Goal: Task Accomplishment & Management: Manage account settings

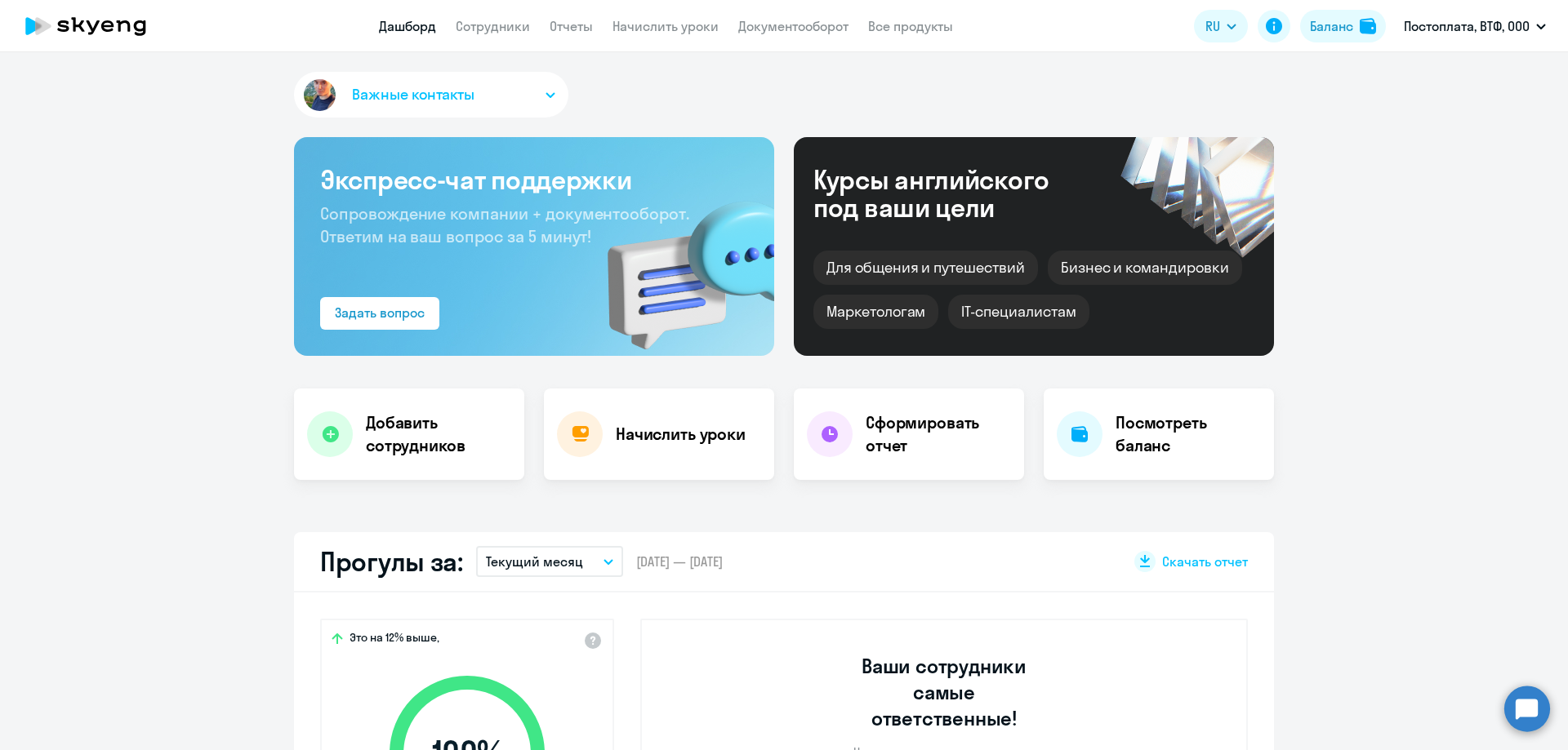
select select "30"
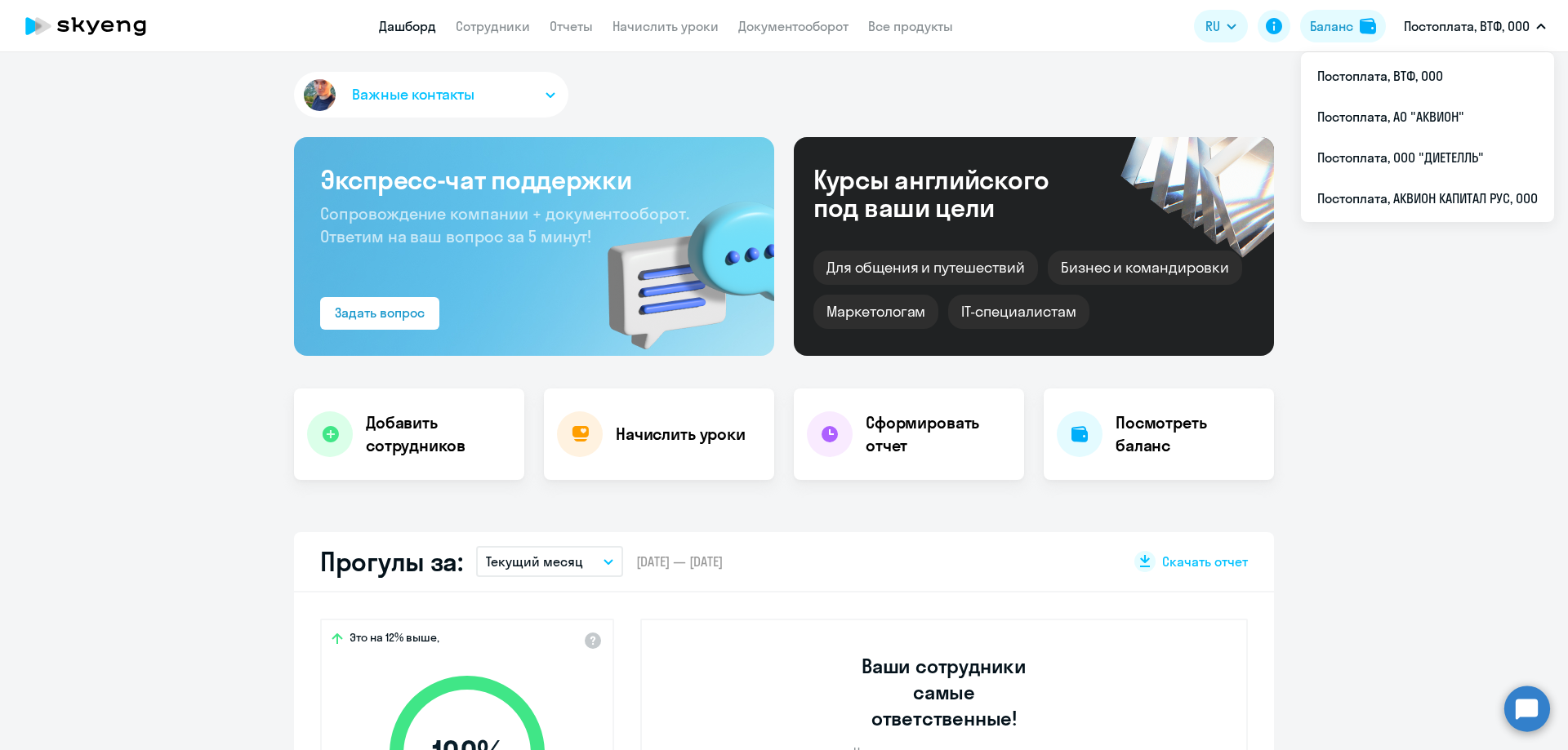
click at [1513, 22] on p "Постоплата, ВТФ, ООО" at bounding box center [1466, 26] width 125 height 20
click at [1404, 118] on li "Постоплата, АО "АКВИОН"" at bounding box center [1427, 116] width 254 height 41
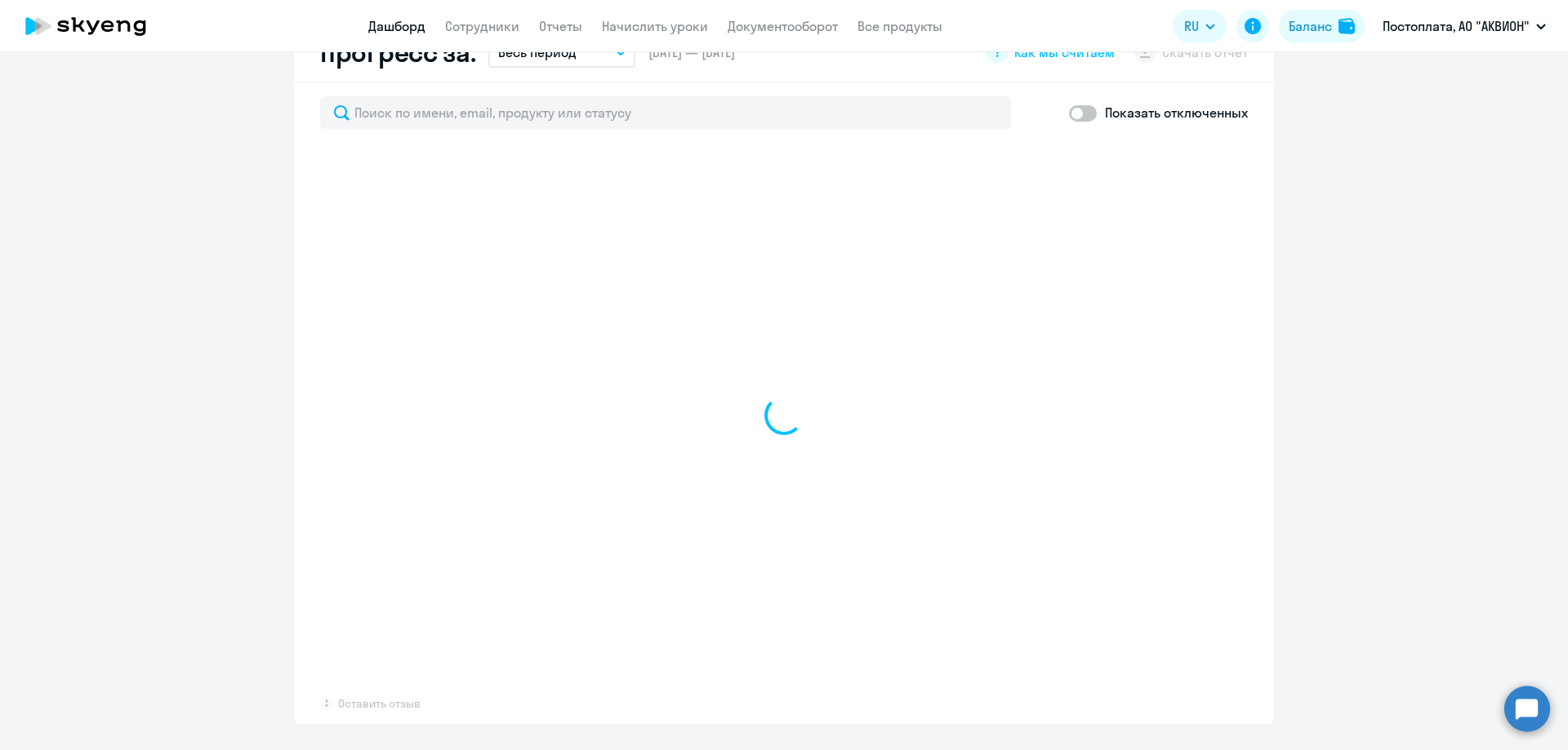
scroll to position [978, 0]
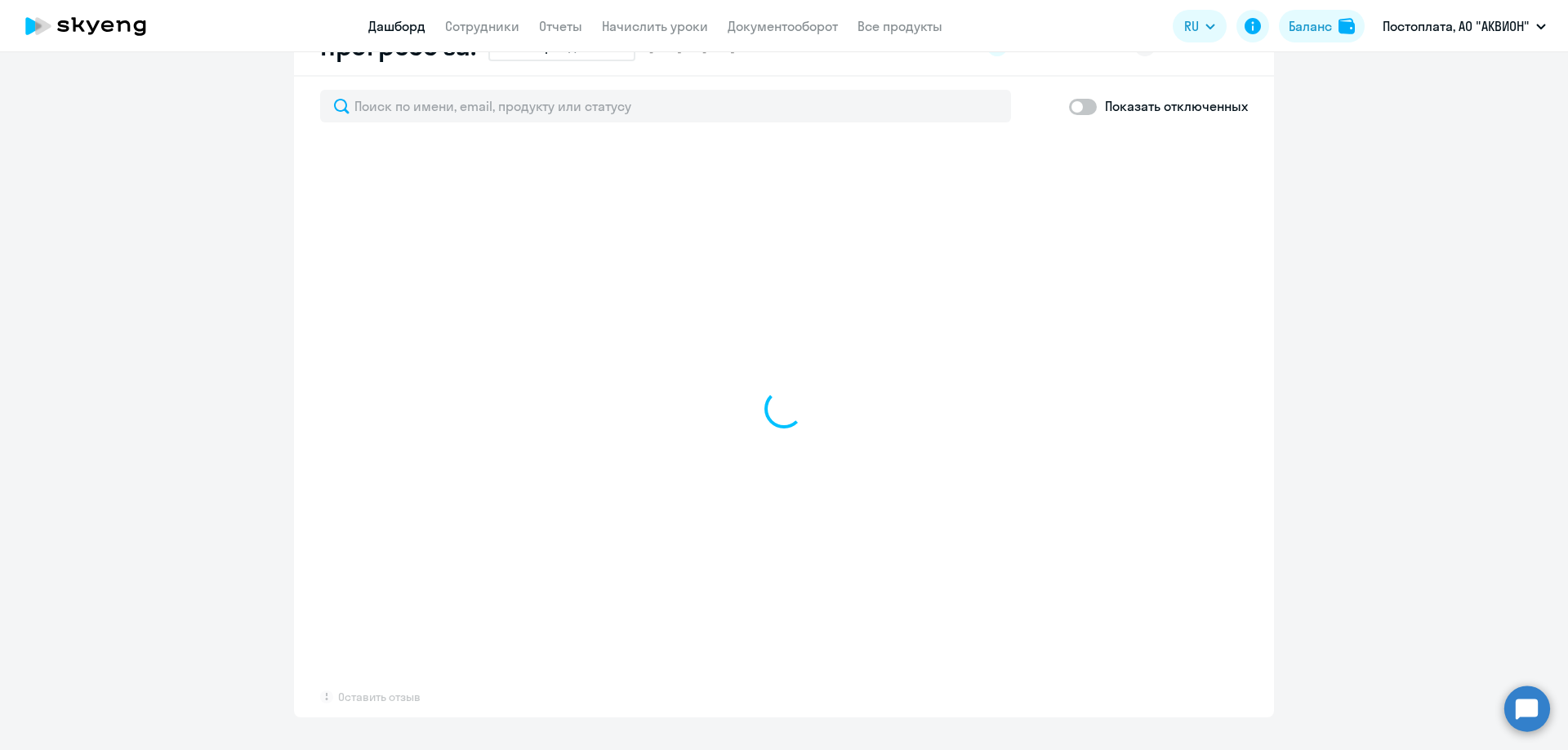
click at [1079, 106] on span at bounding box center [1083, 106] width 28 height 16
click at [1069, 106] on input "checkbox" at bounding box center [1068, 106] width 1 height 1
checkbox input "true"
select select "30"
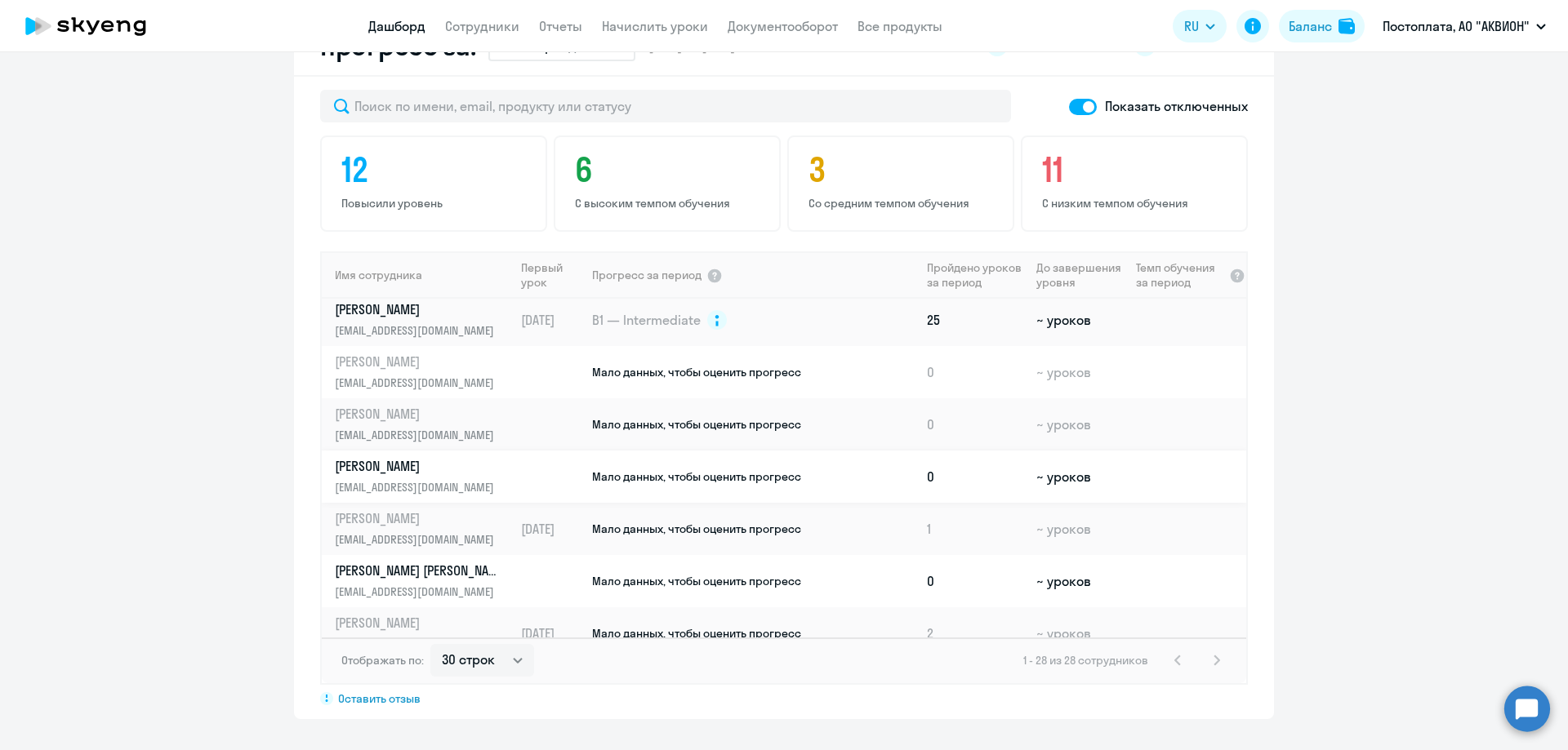
scroll to position [1124, 0]
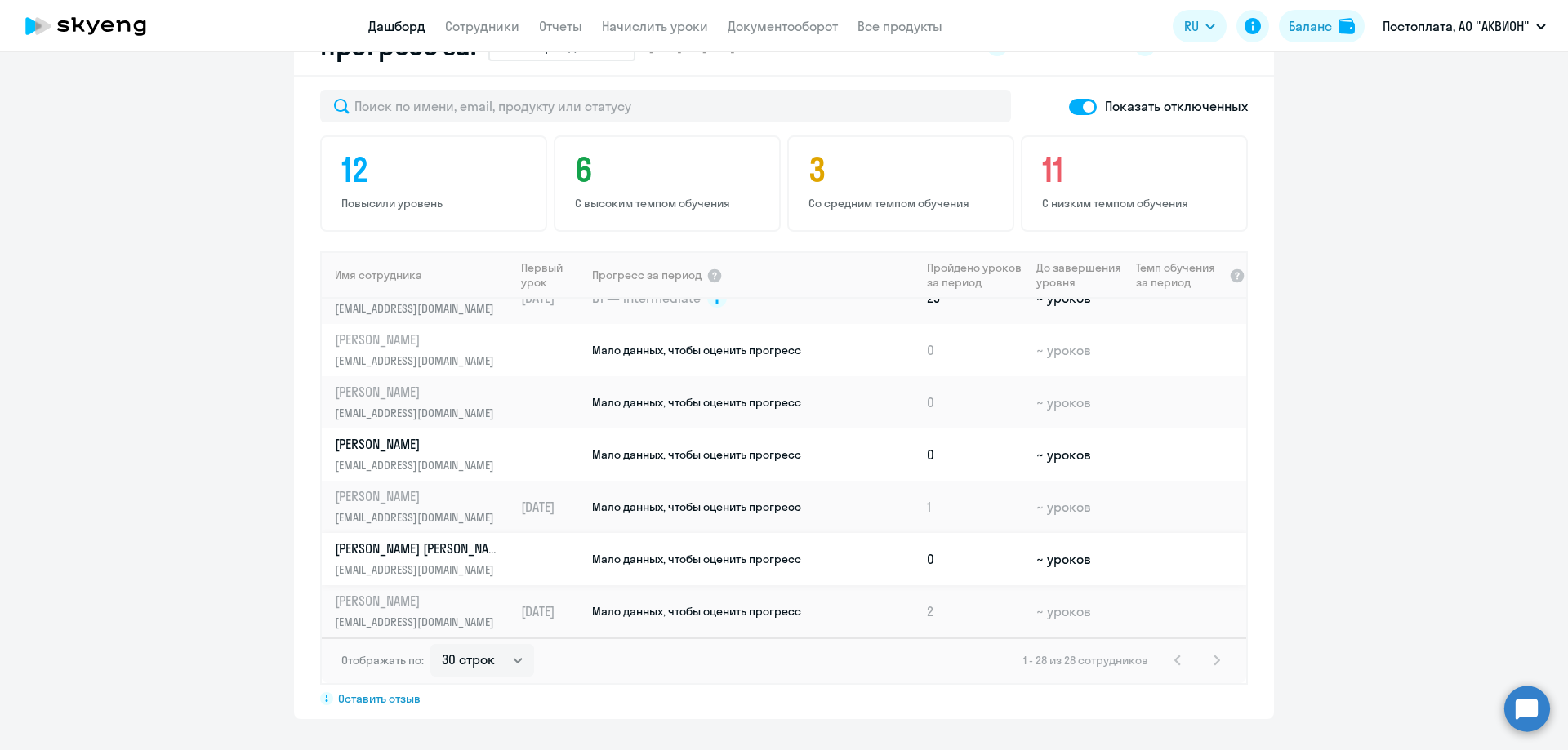
click at [361, 554] on p "[PERSON_NAME] [PERSON_NAME]" at bounding box center [419, 548] width 168 height 18
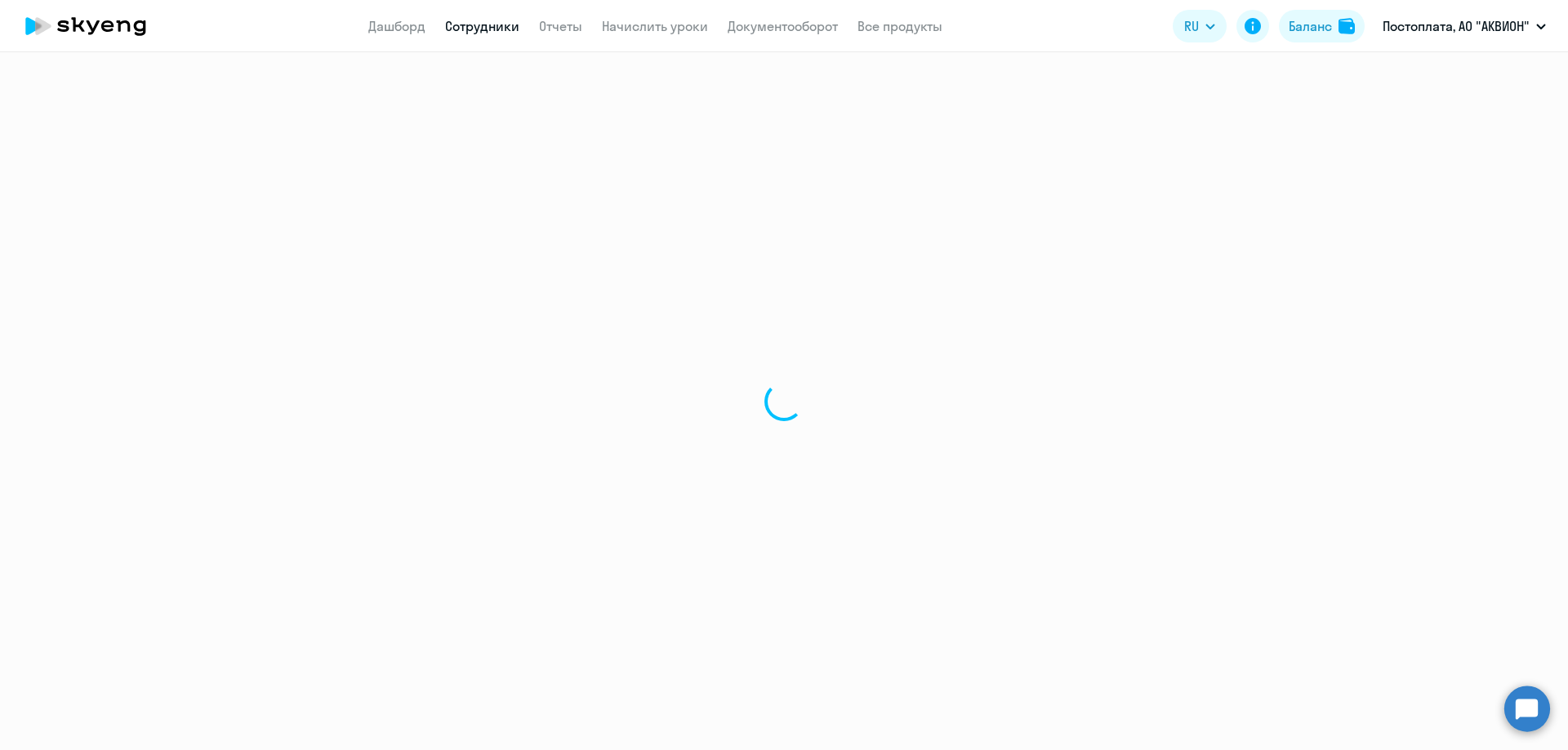
select select "english"
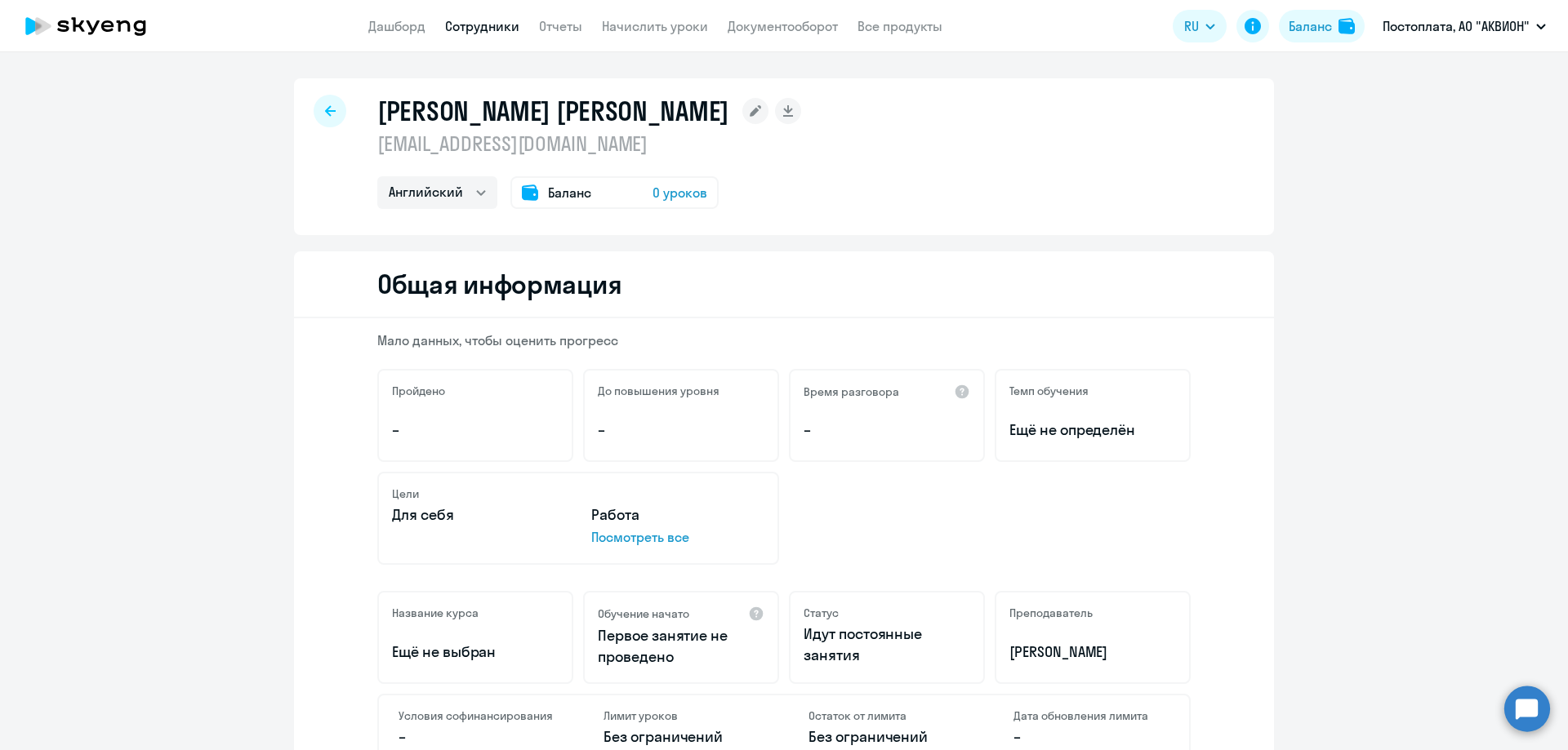
click at [659, 189] on span "0 уроков" at bounding box center [679, 192] width 55 height 20
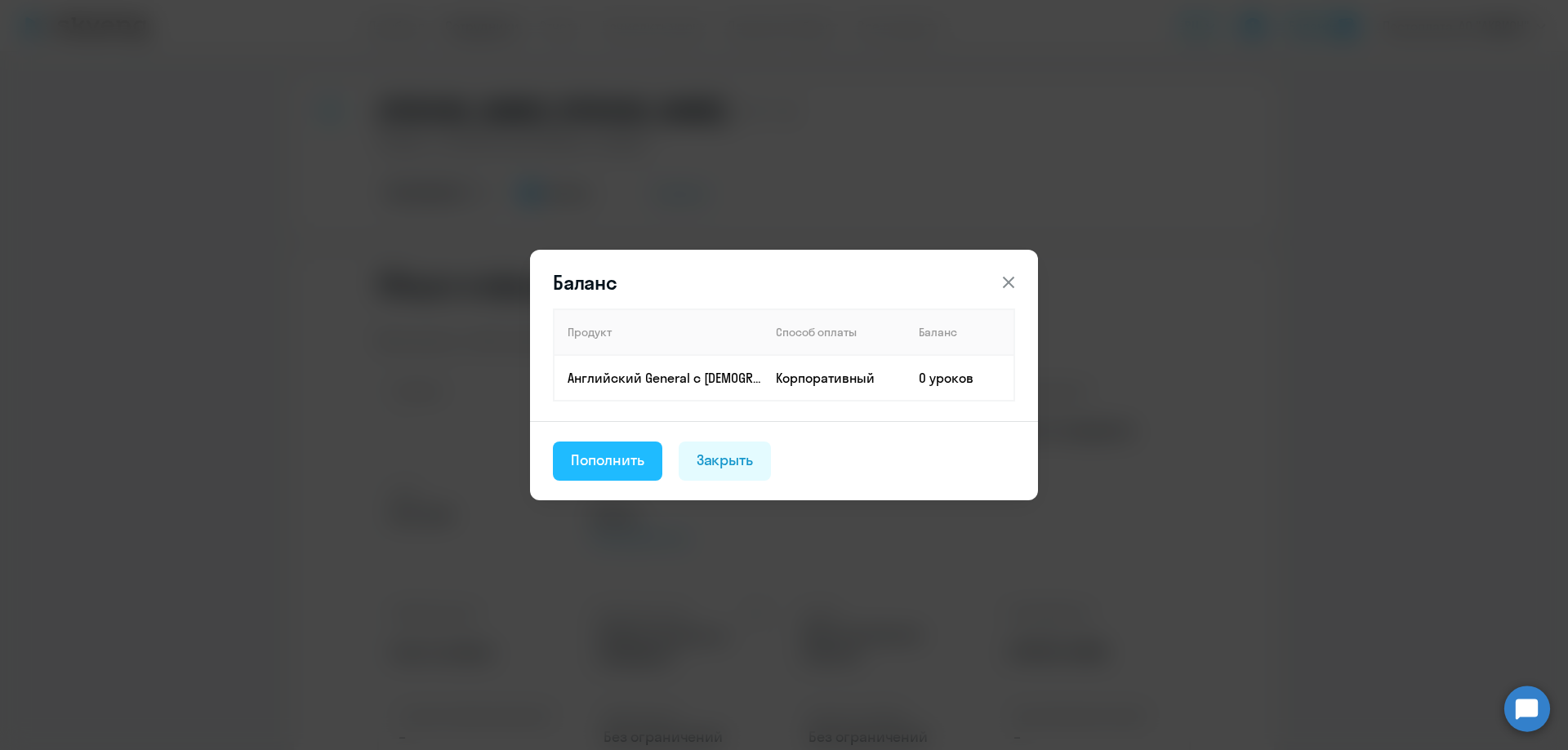
click at [618, 459] on div "Пополнить" at bounding box center [607, 460] width 74 height 22
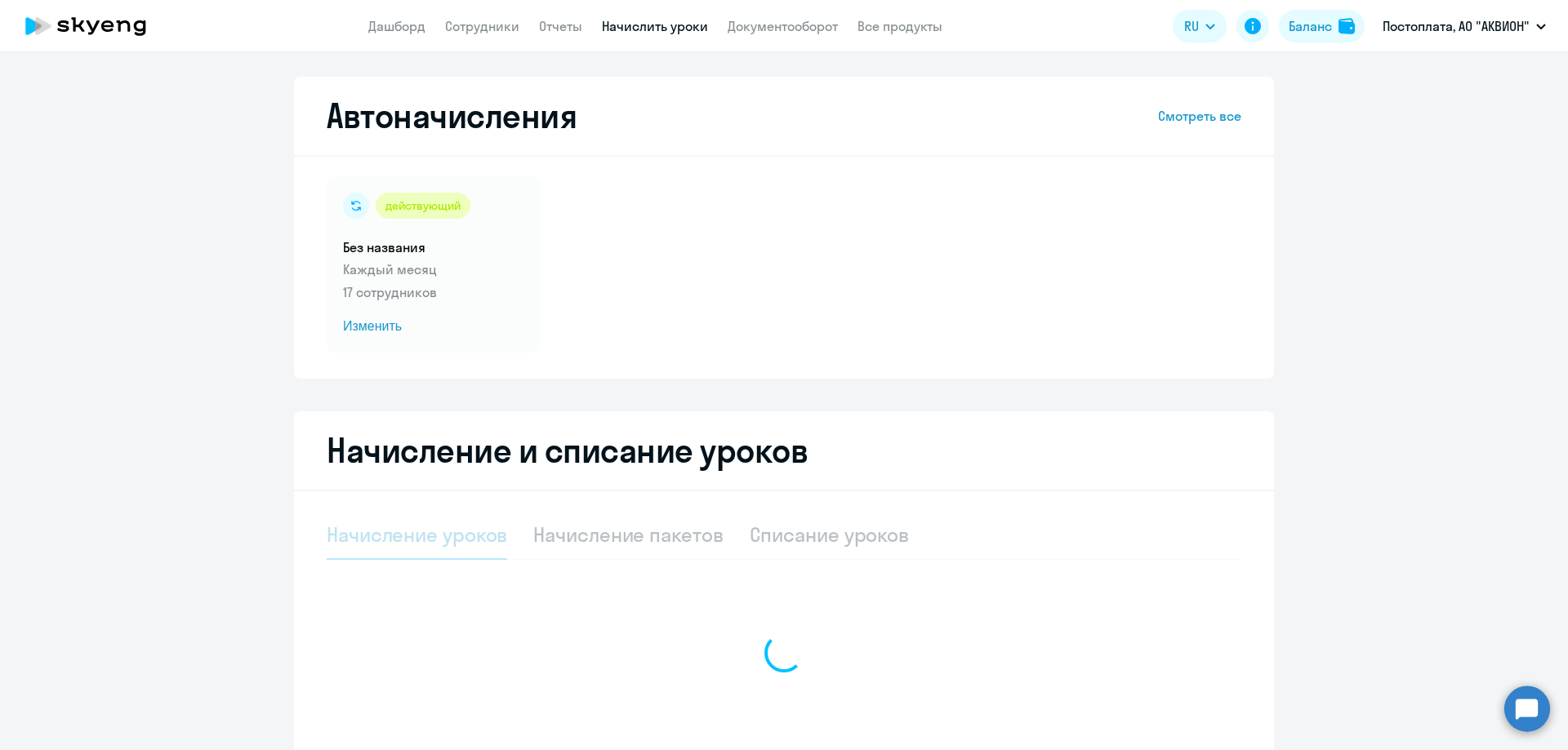
select select "10"
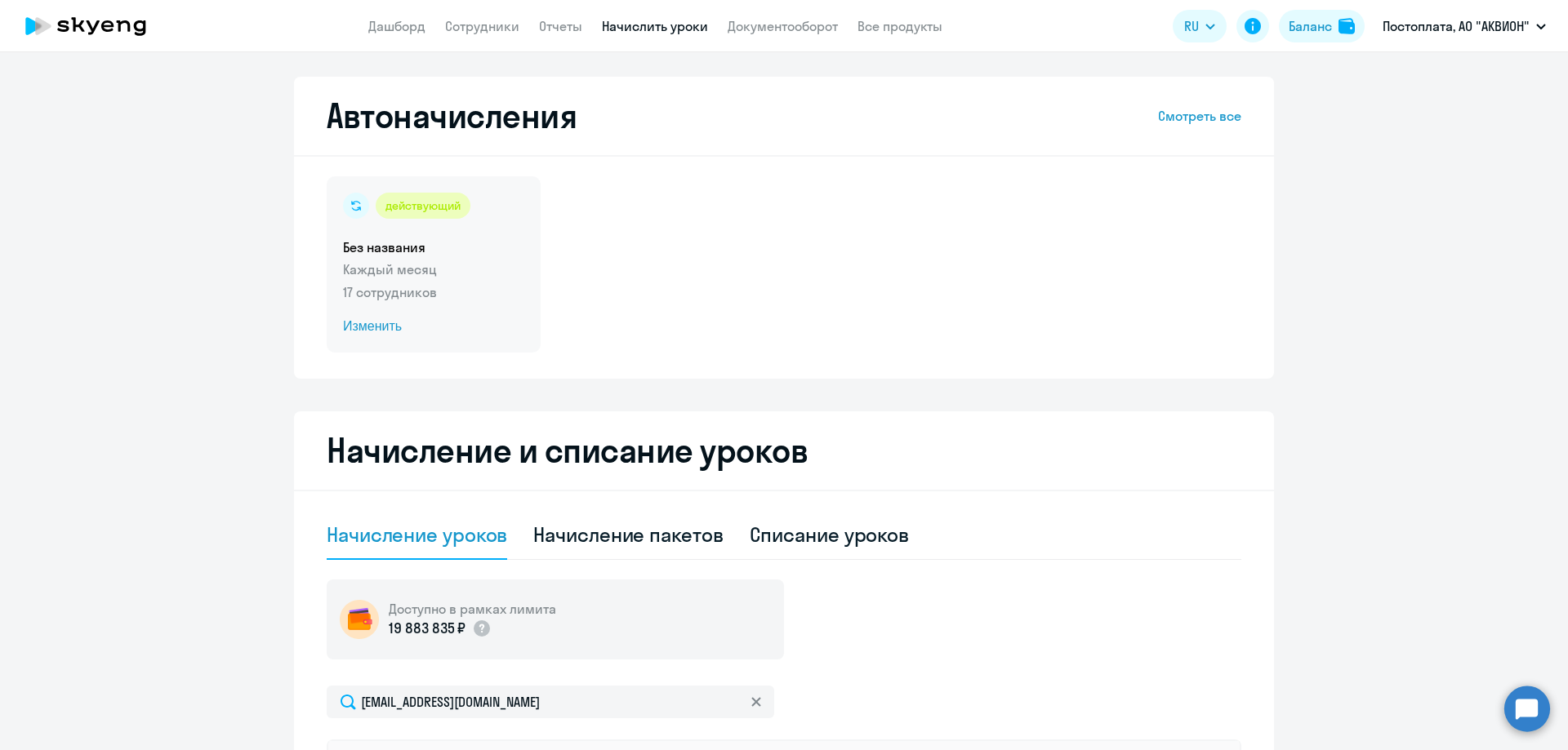
click at [354, 327] on span "Изменить" at bounding box center [433, 326] width 181 height 20
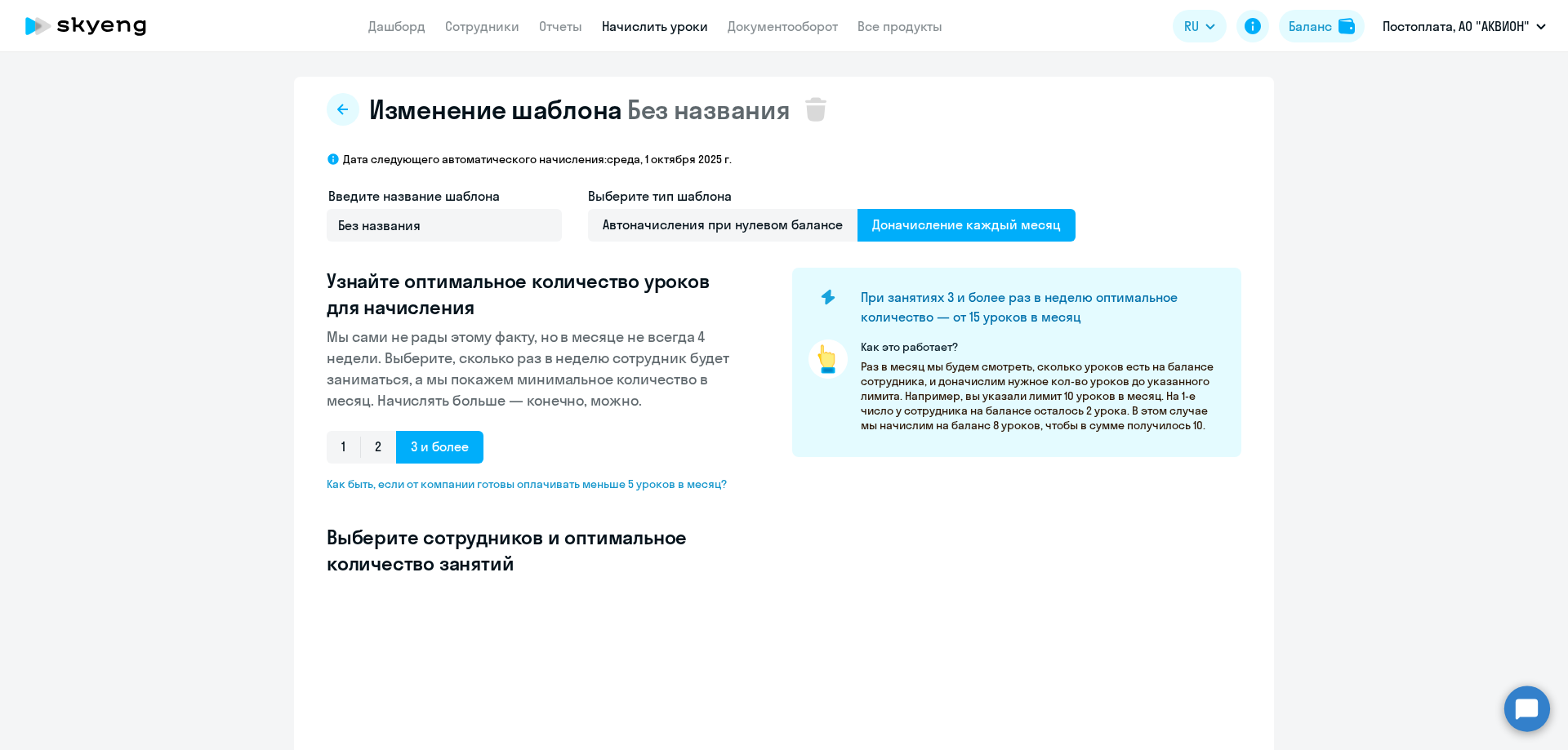
select select "10"
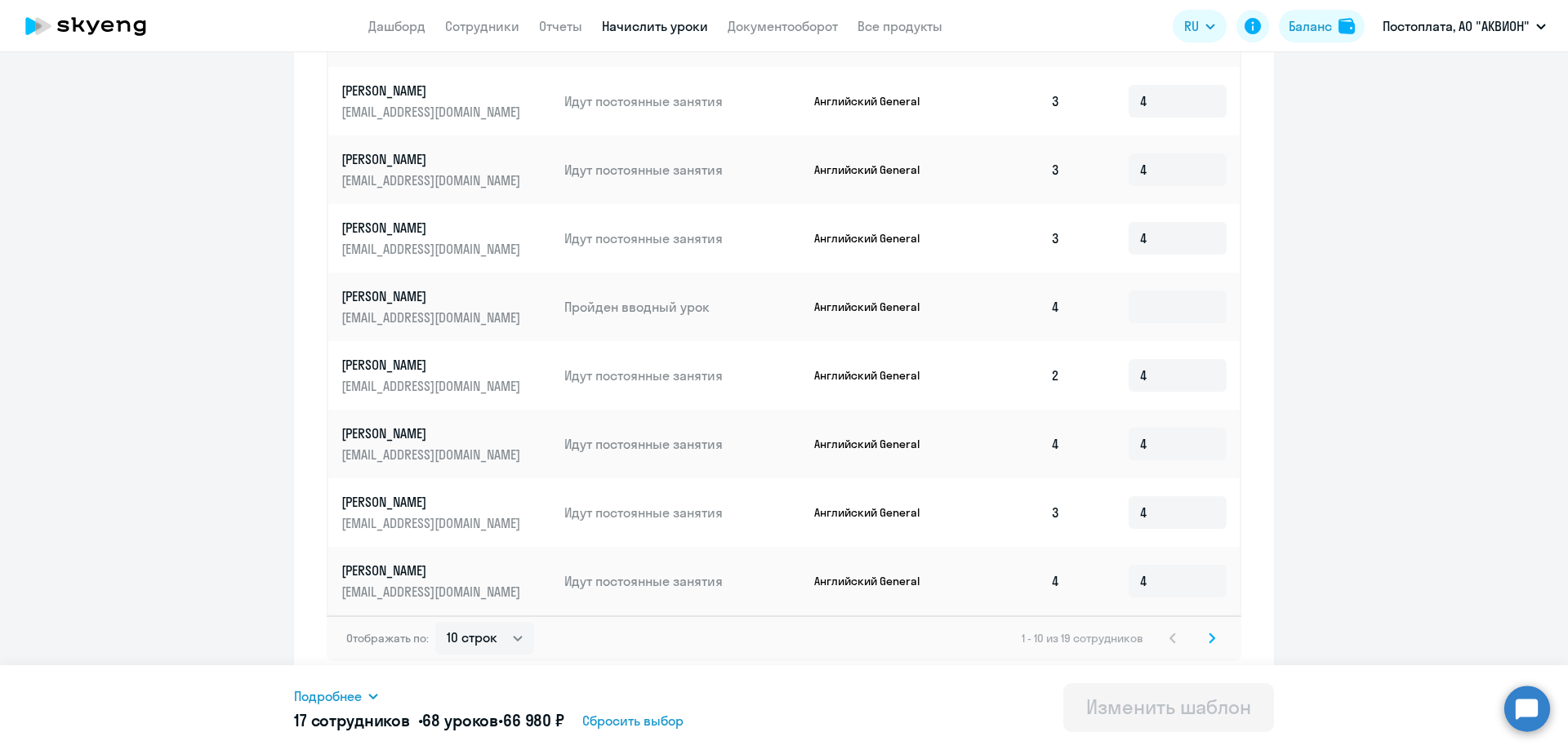
scroll to position [766, 0]
click at [527, 629] on select "10 строк 30 строк 50 строк" at bounding box center [485, 636] width 99 height 33
click at [1209, 635] on icon at bounding box center [1211, 635] width 5 height 9
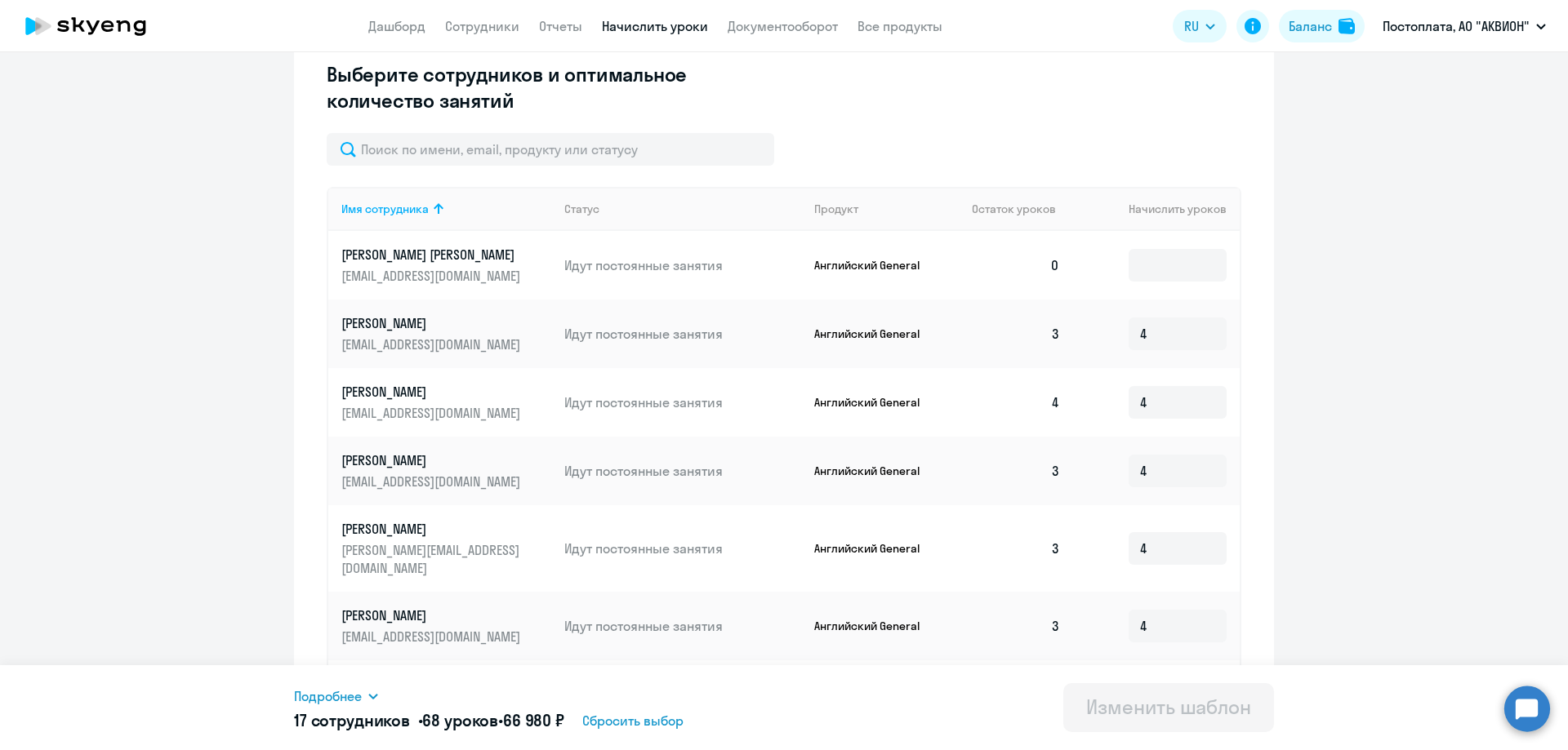
scroll to position [453, 0]
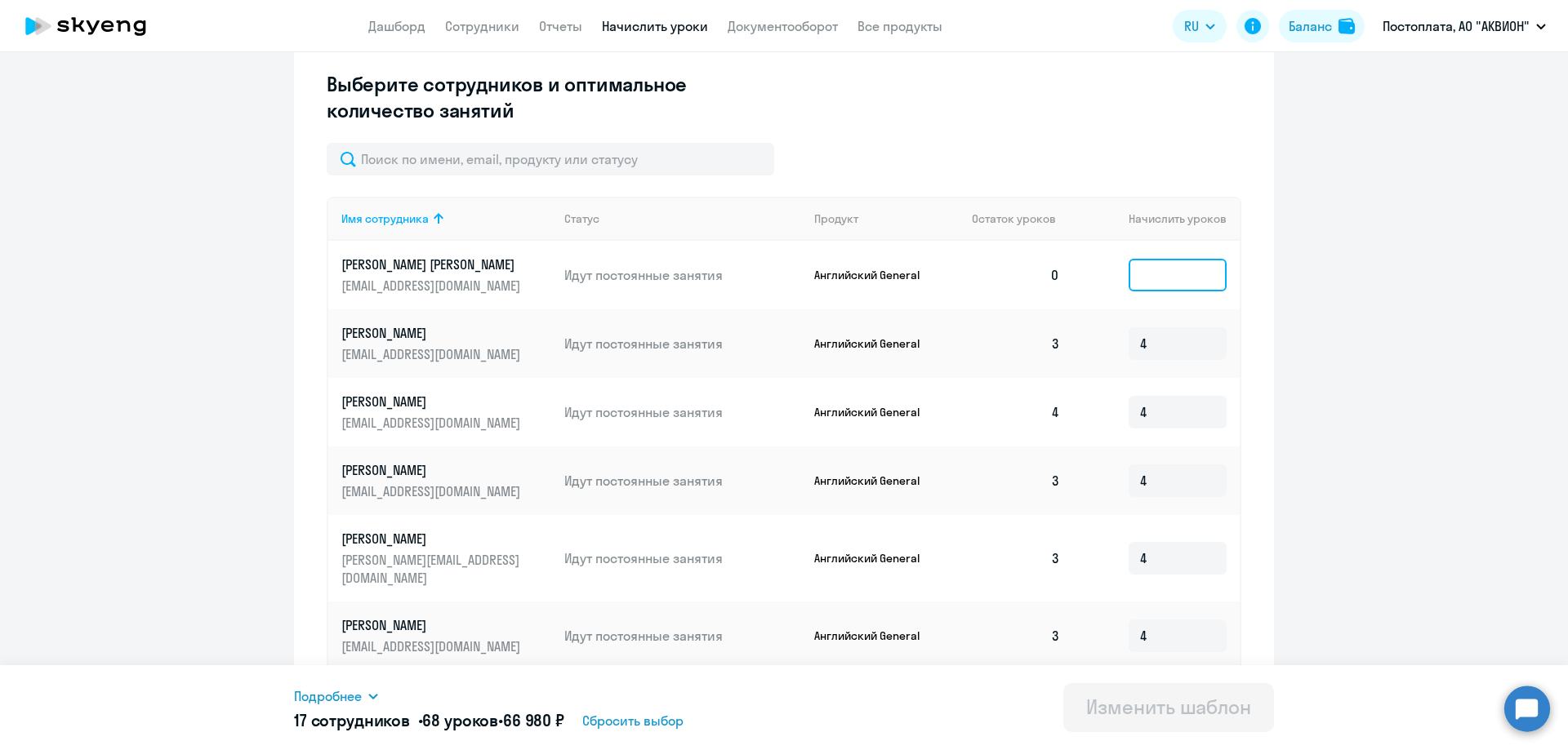
click at [1155, 274] on input at bounding box center [1177, 275] width 98 height 33
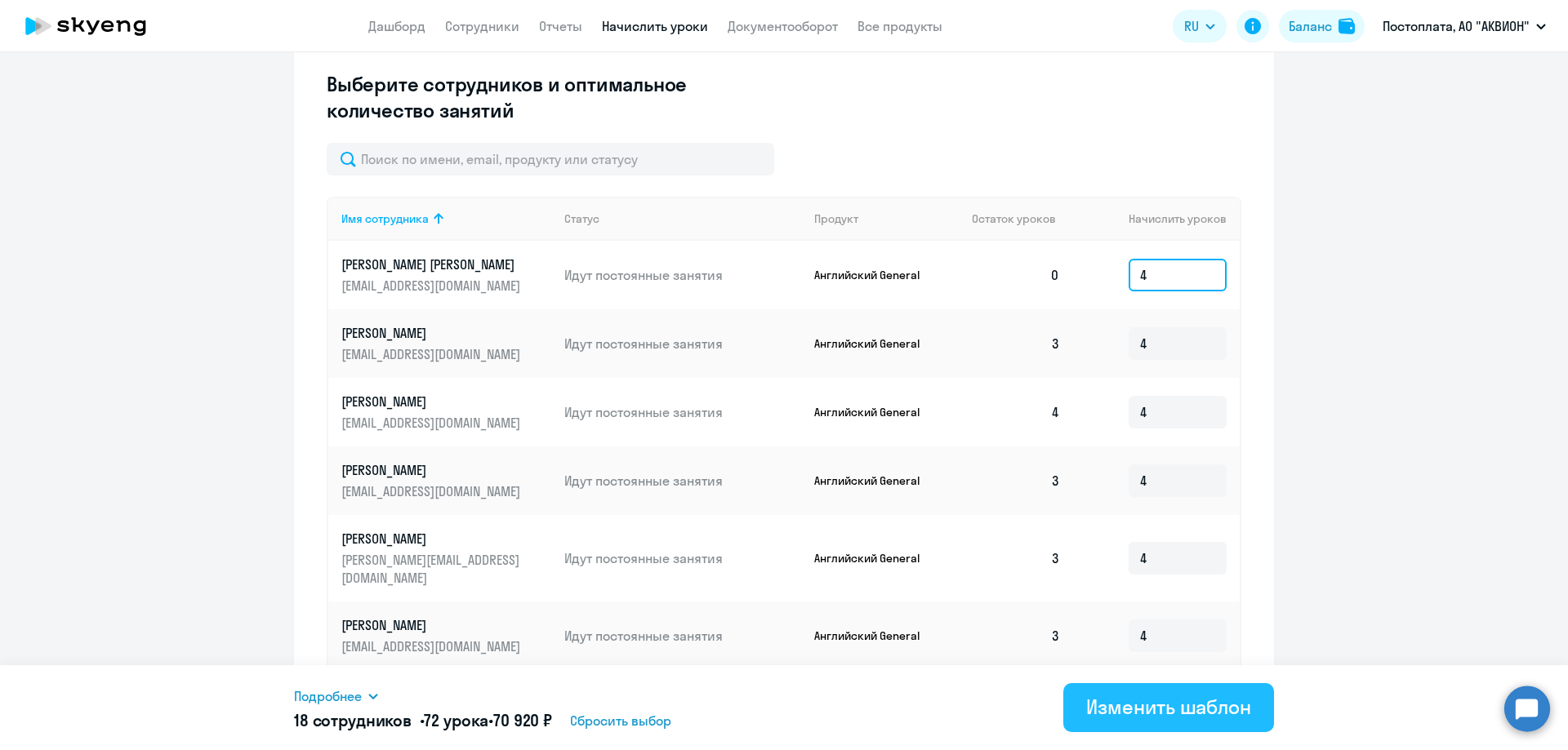
type input "4"
click at [1166, 714] on div "Изменить шаблон" at bounding box center [1168, 707] width 165 height 26
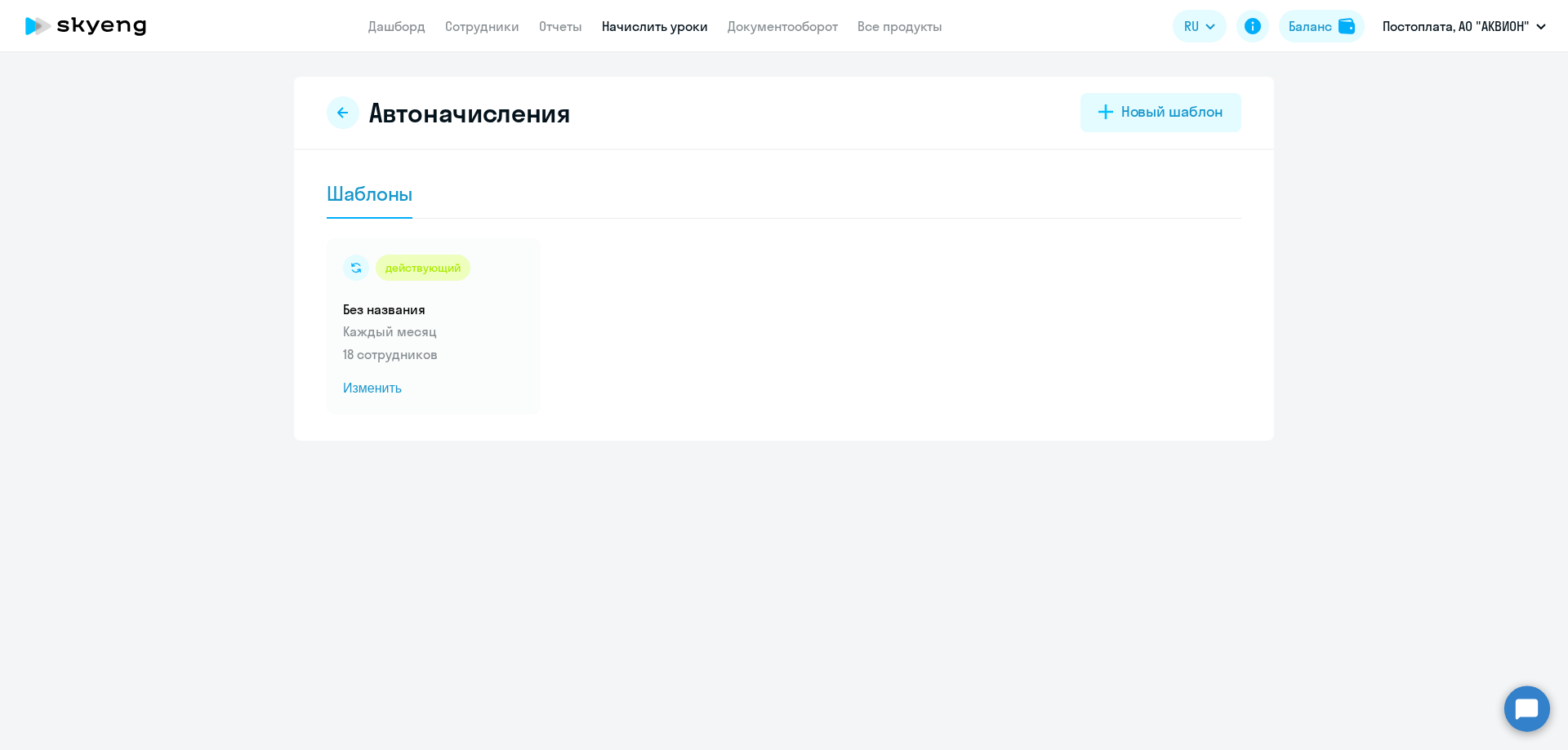
click at [642, 27] on link "Начислить уроки" at bounding box center [654, 26] width 106 height 16
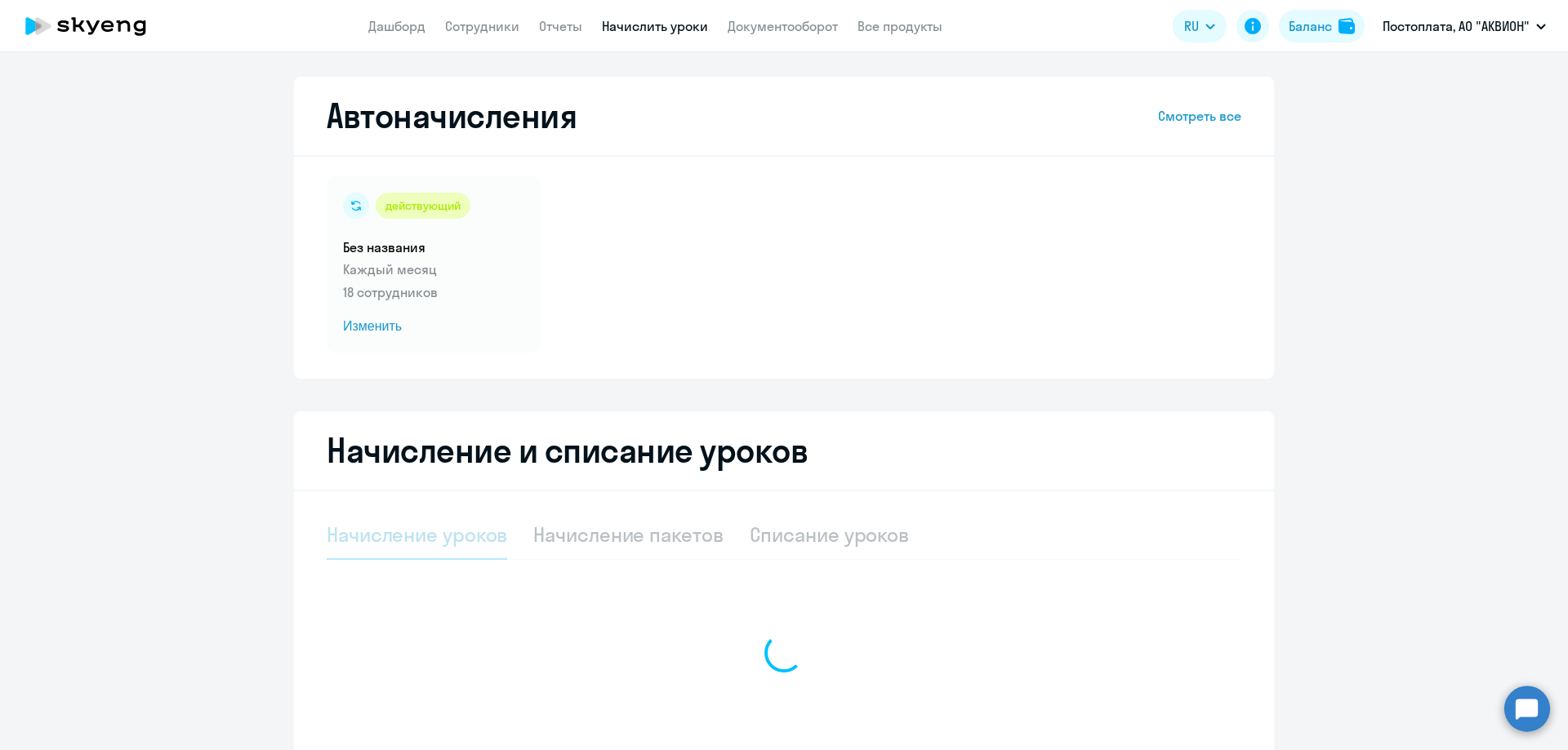
select select "10"
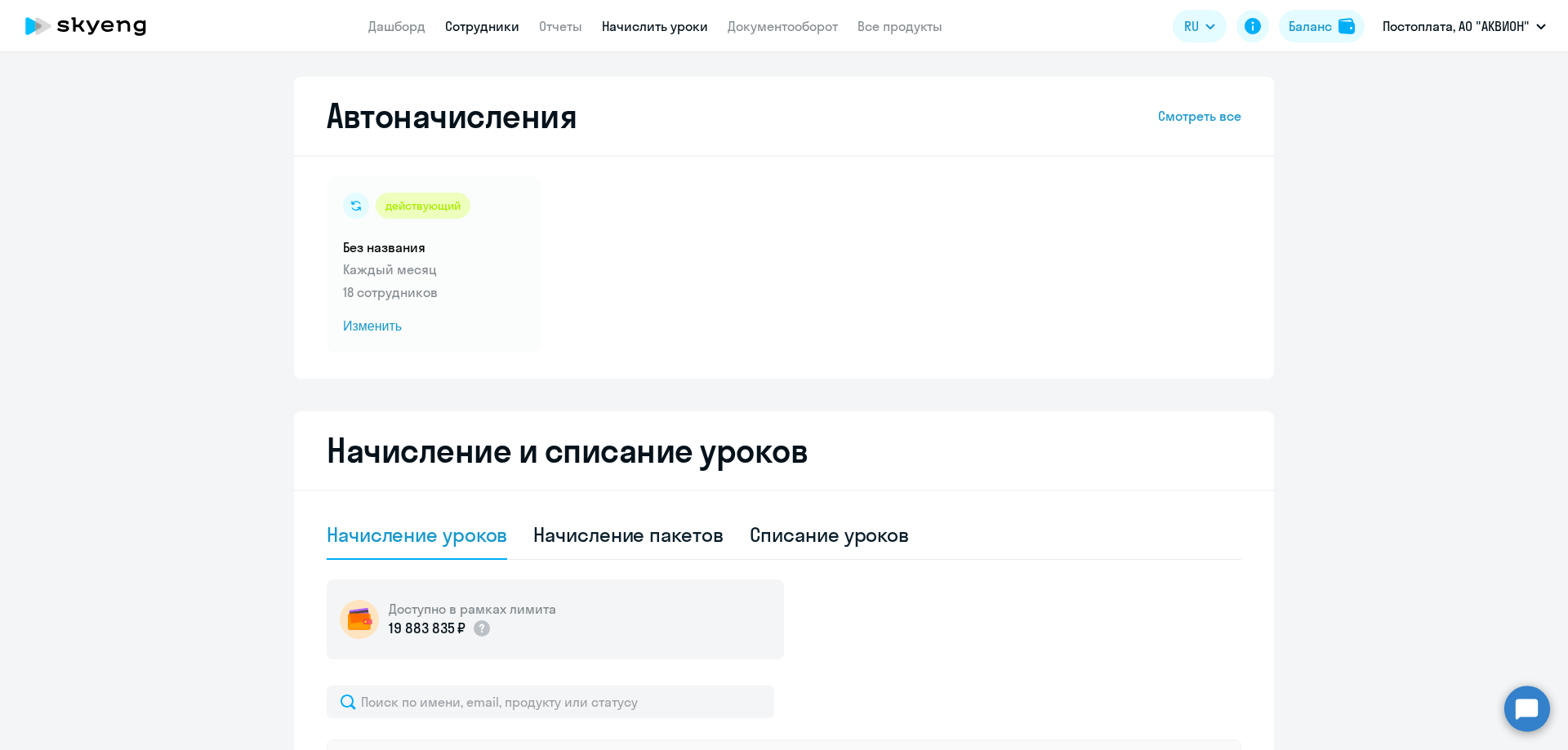
click at [485, 24] on link "Сотрудники" at bounding box center [482, 26] width 74 height 16
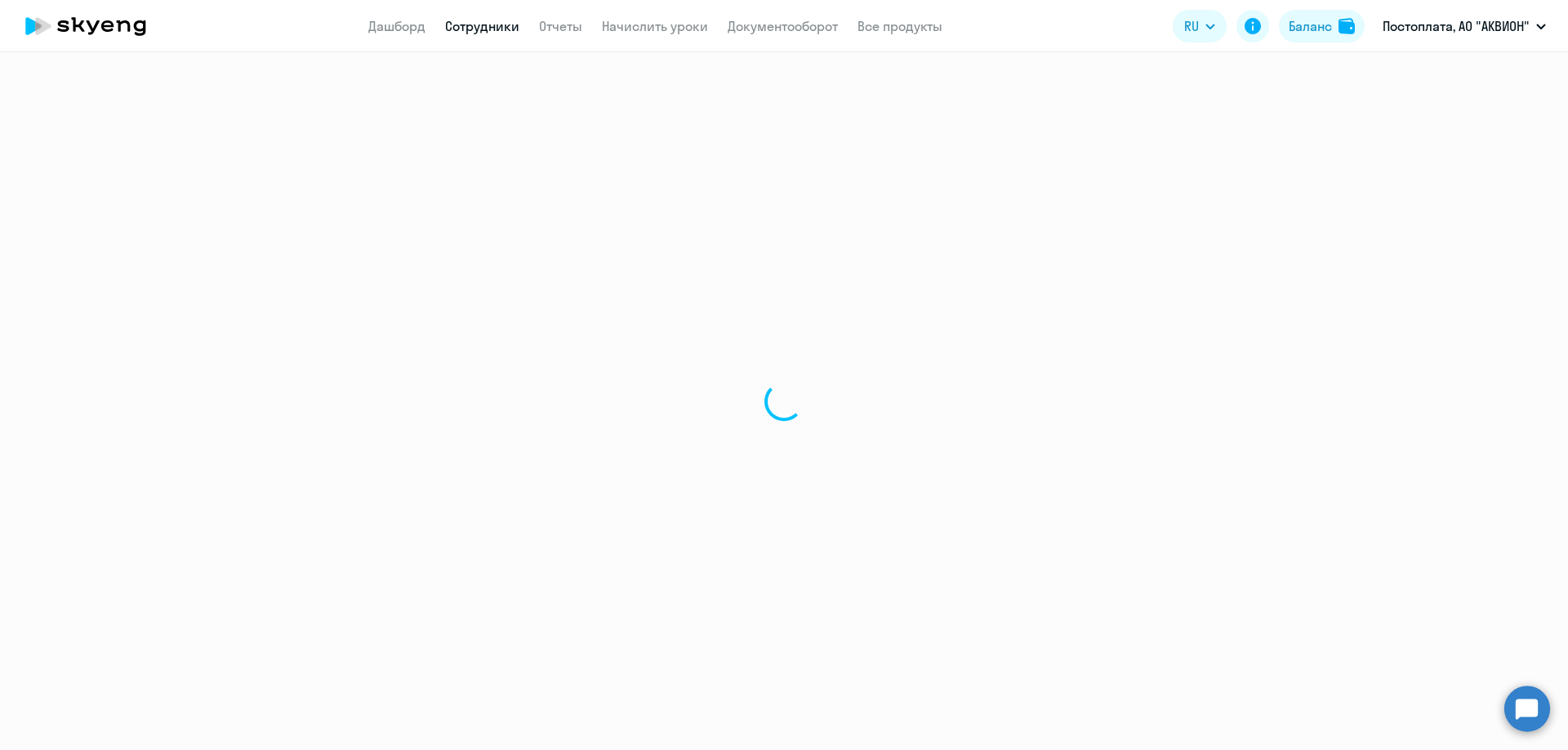
select select "30"
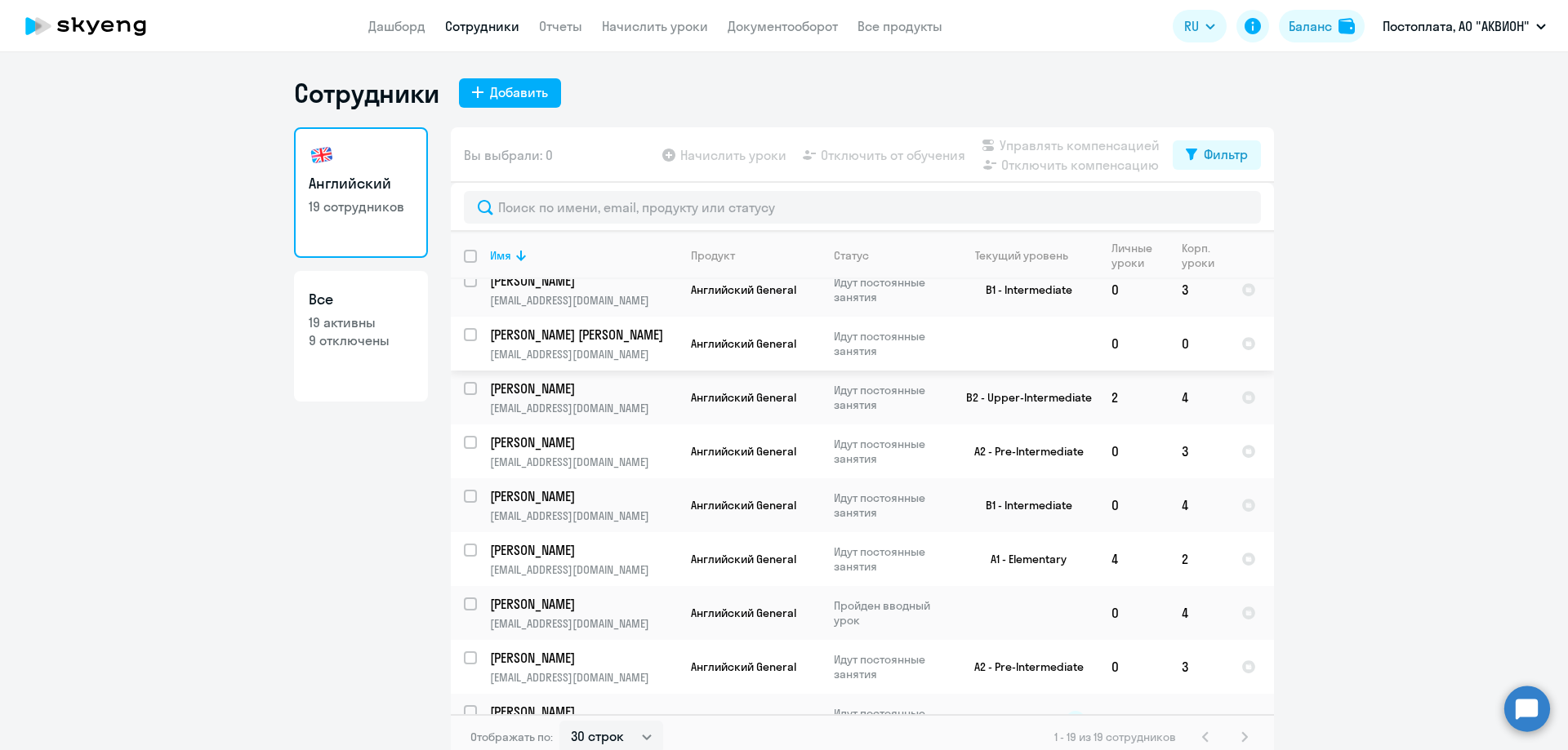
scroll to position [588, 0]
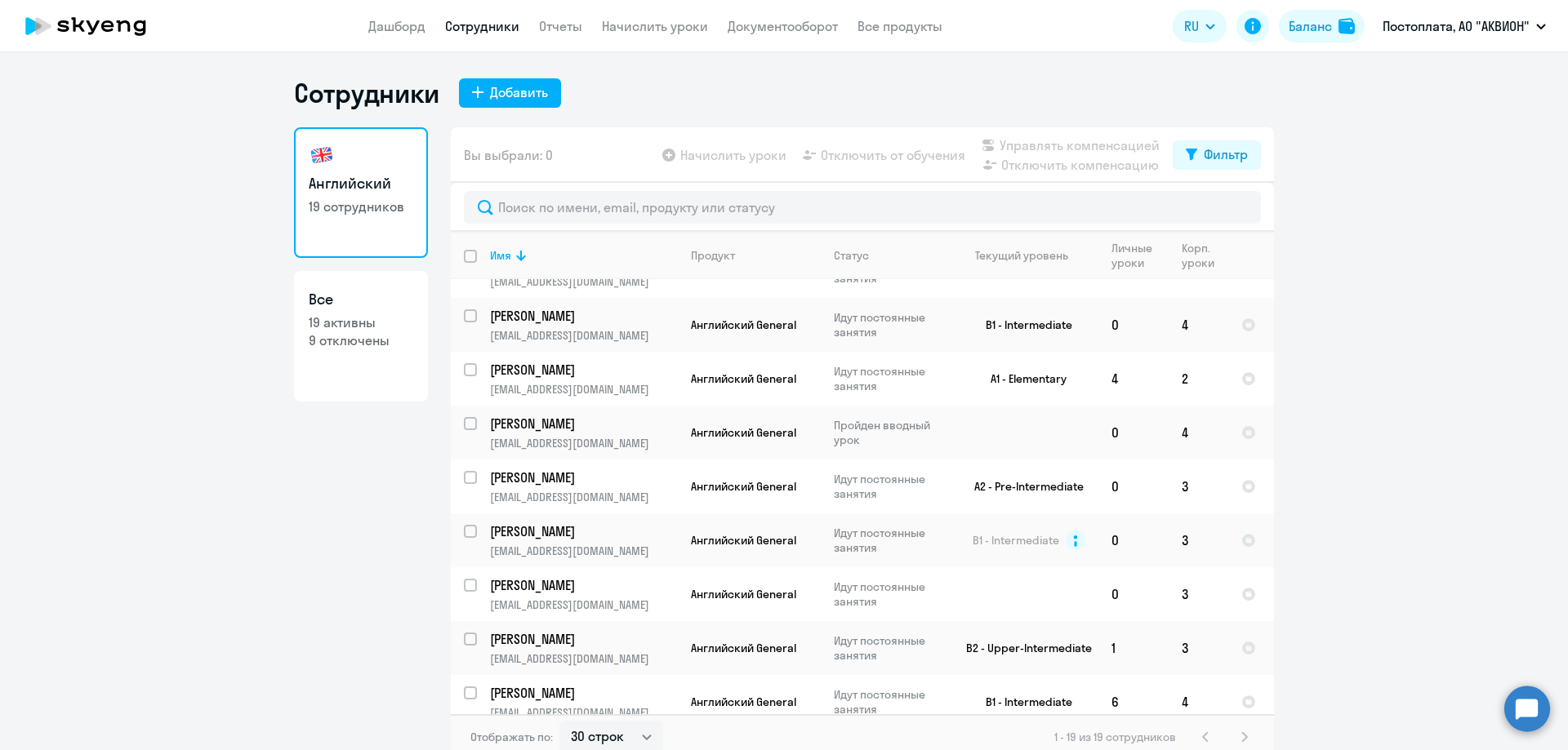
click at [711, 158] on app-table-action-button "Начислить уроки" at bounding box center [722, 155] width 127 height 20
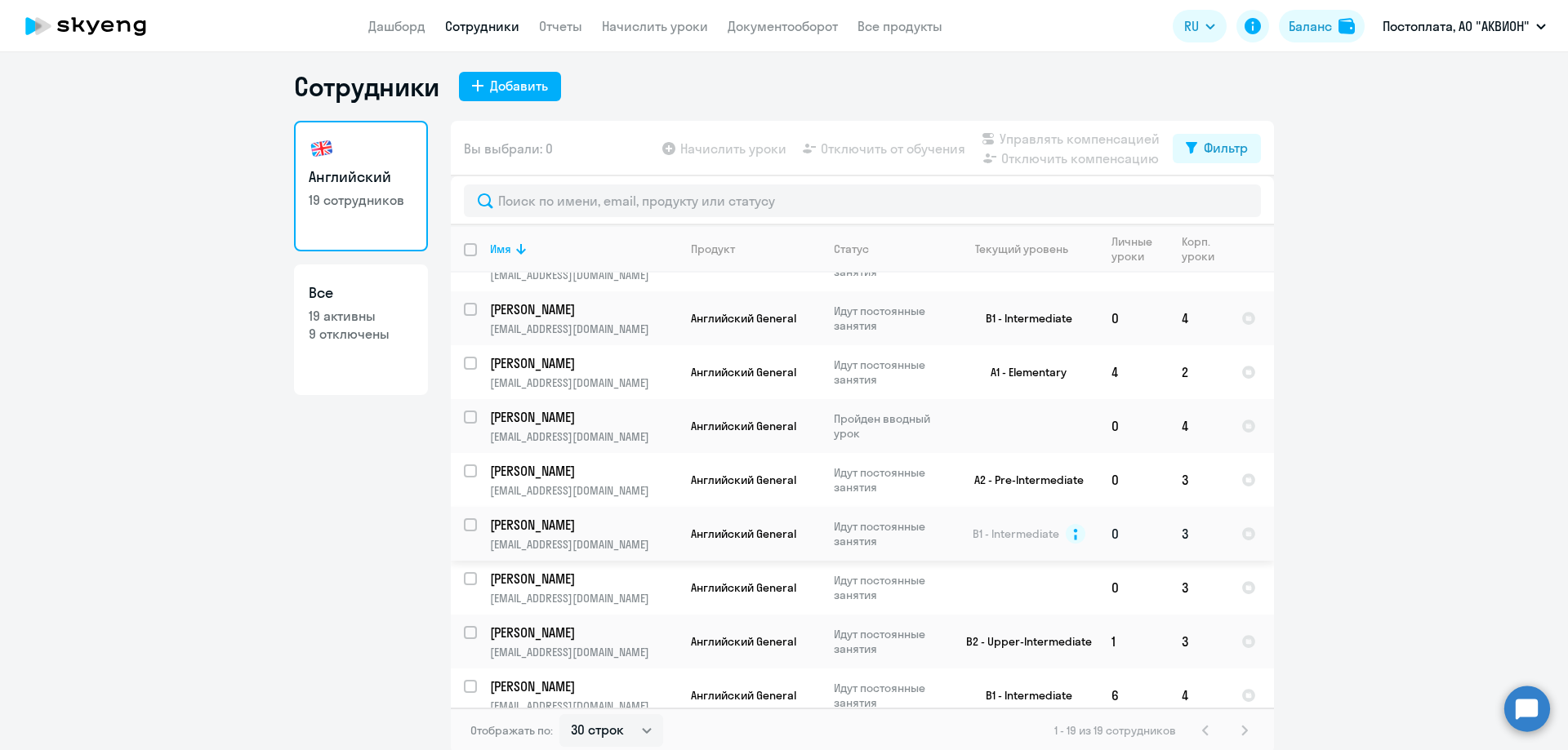
scroll to position [10, 0]
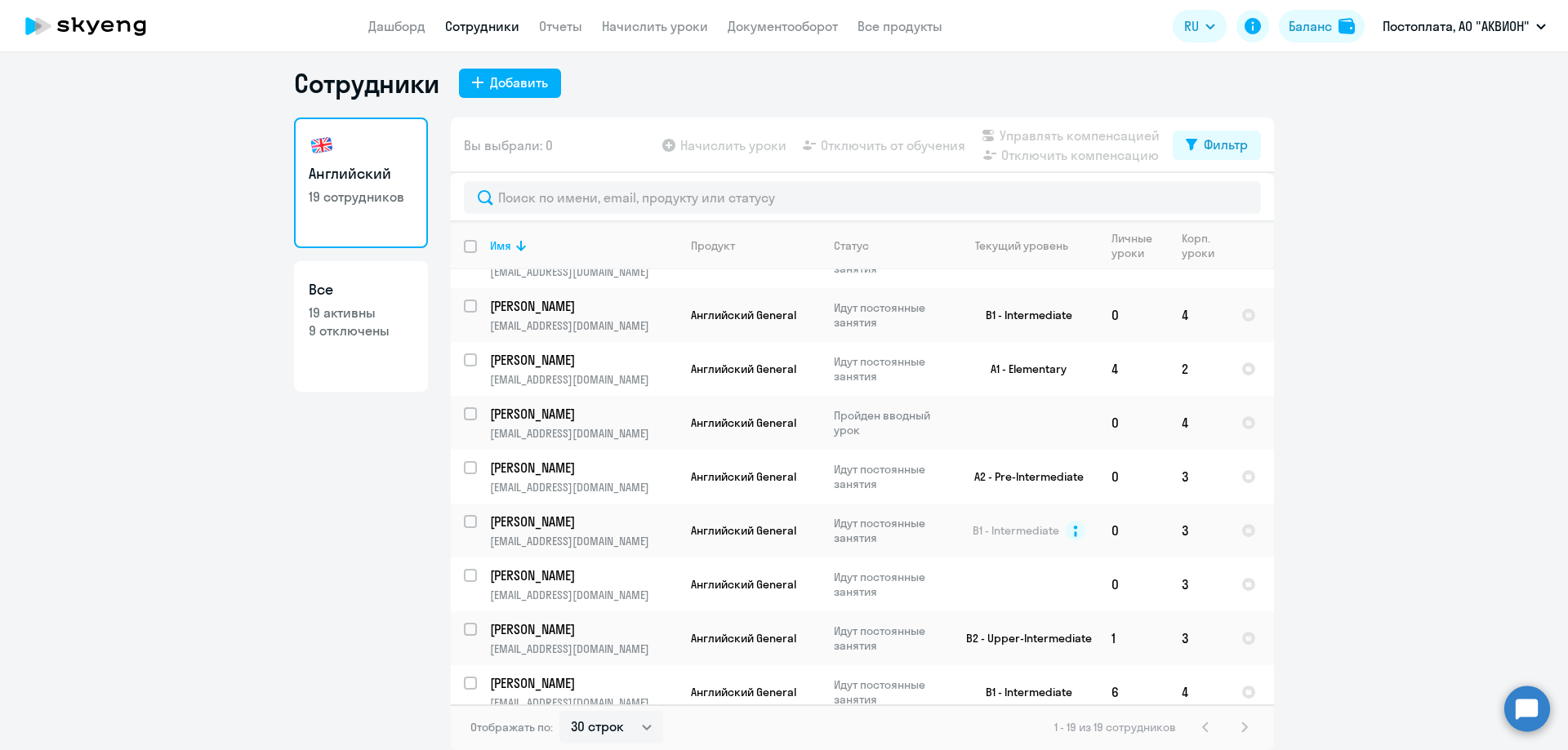
click at [1234, 727] on div "1 - 19 из 19 сотрудников" at bounding box center [1154, 727] width 200 height 20
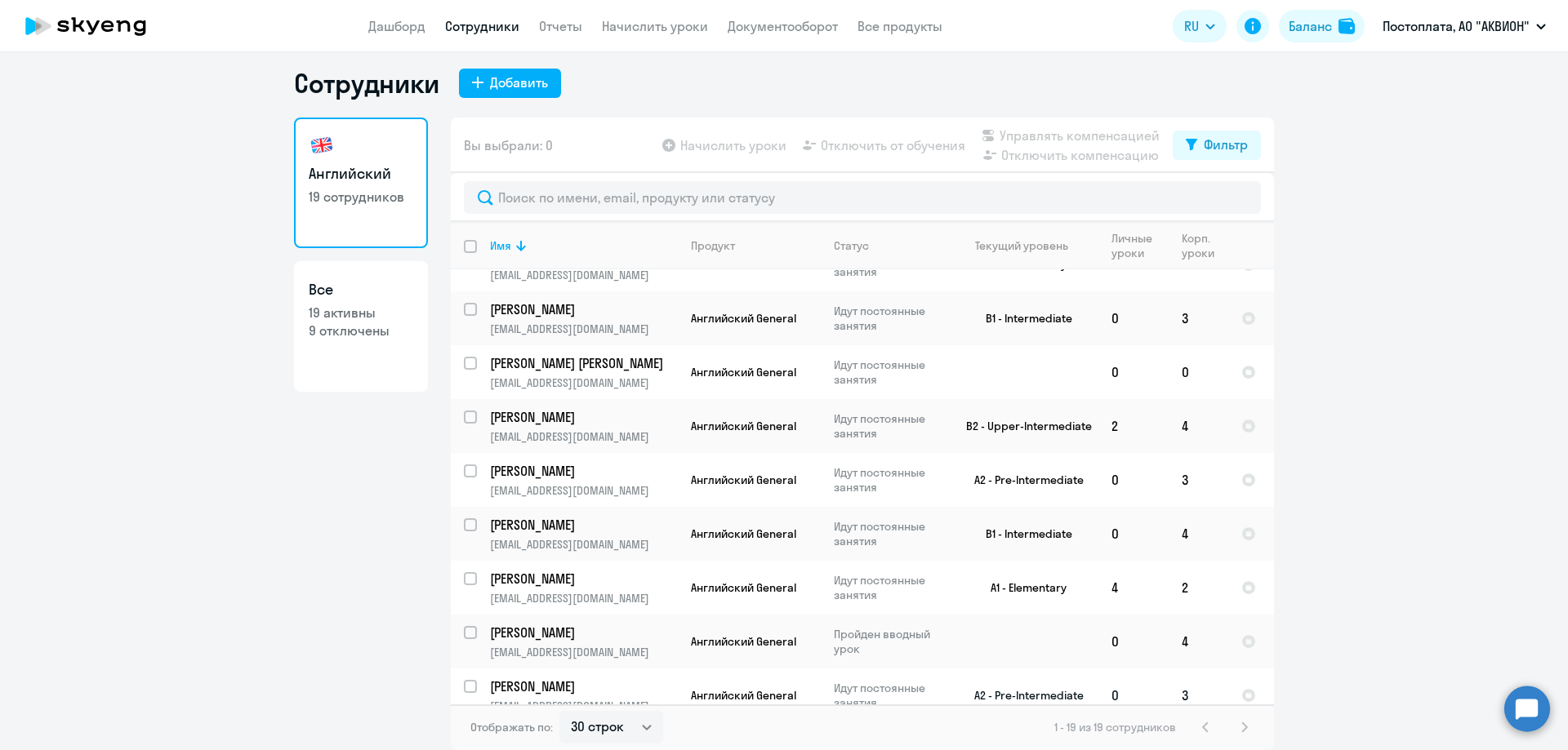
scroll to position [181, 0]
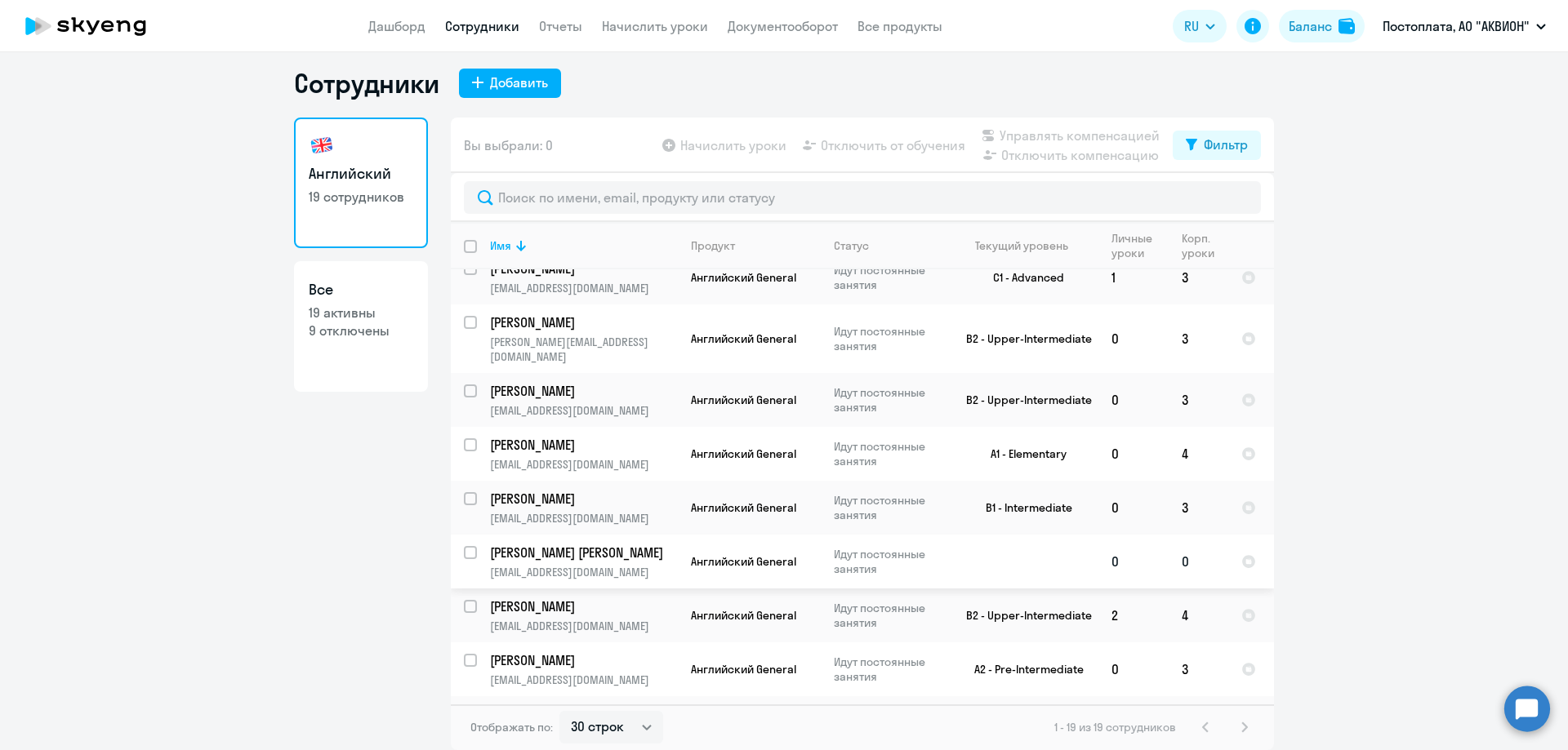
click at [464, 546] on input "select row 23507298" at bounding box center [480, 562] width 33 height 33
checkbox input "true"
click at [684, 144] on span "Начислить уроки" at bounding box center [733, 145] width 106 height 20
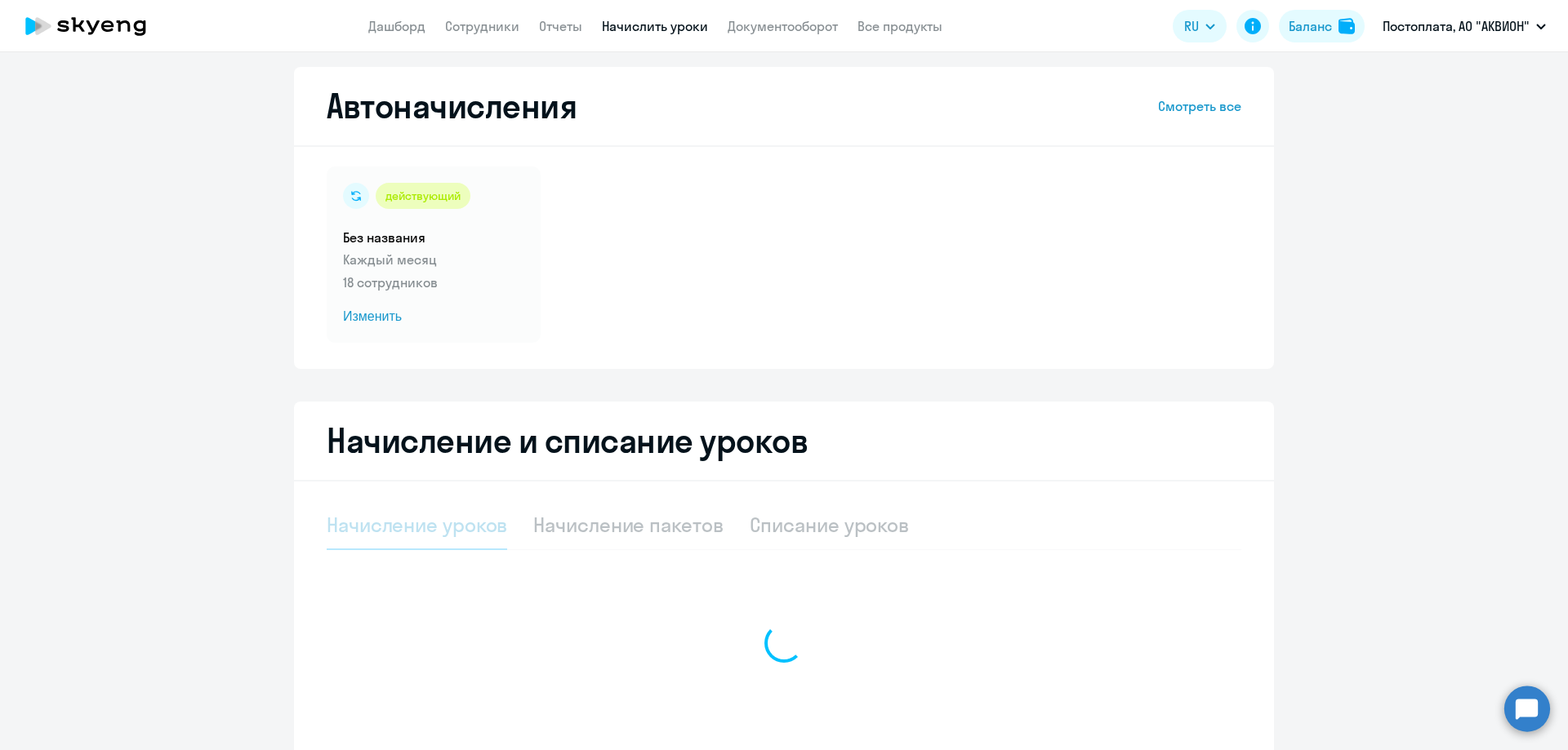
select select "10"
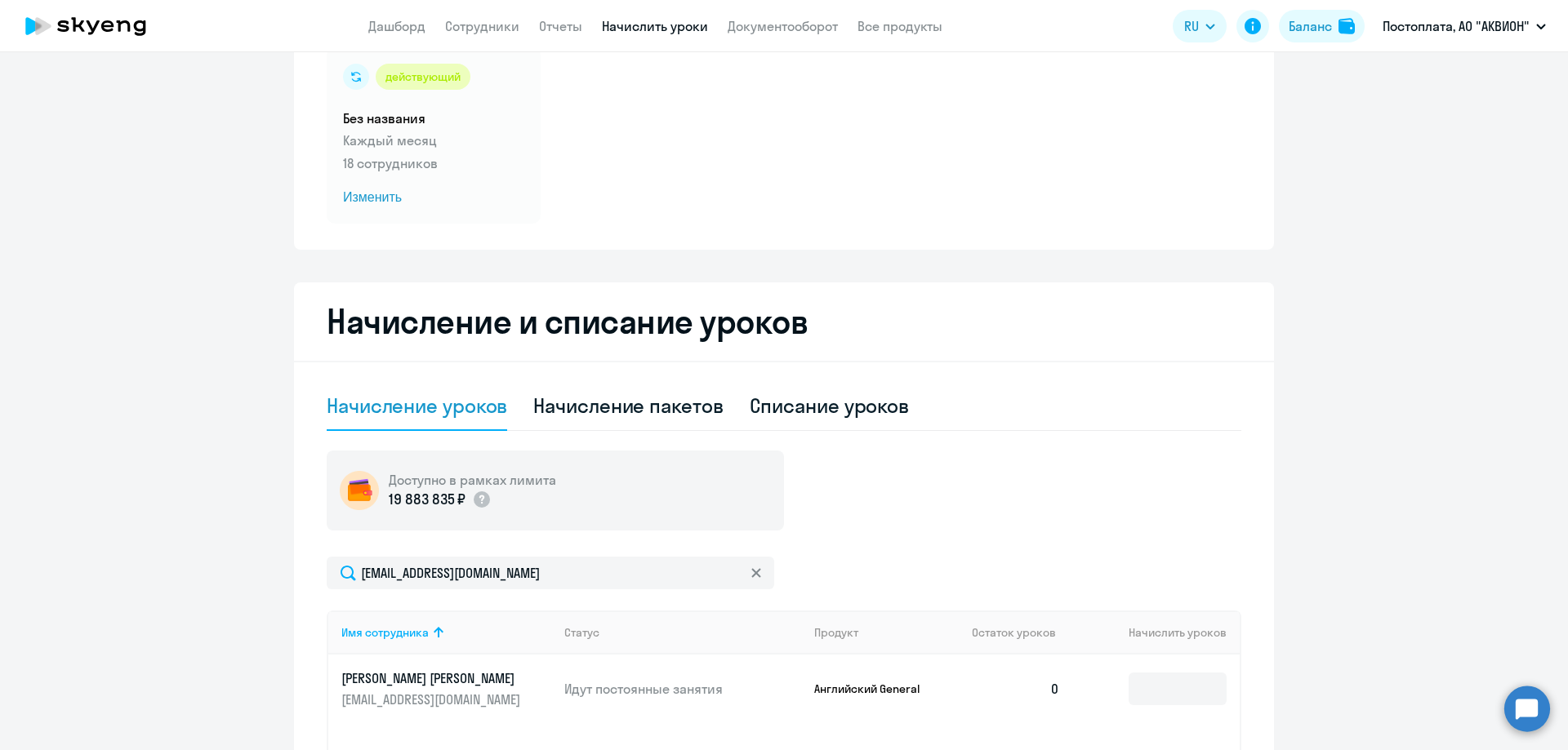
scroll to position [337, 0]
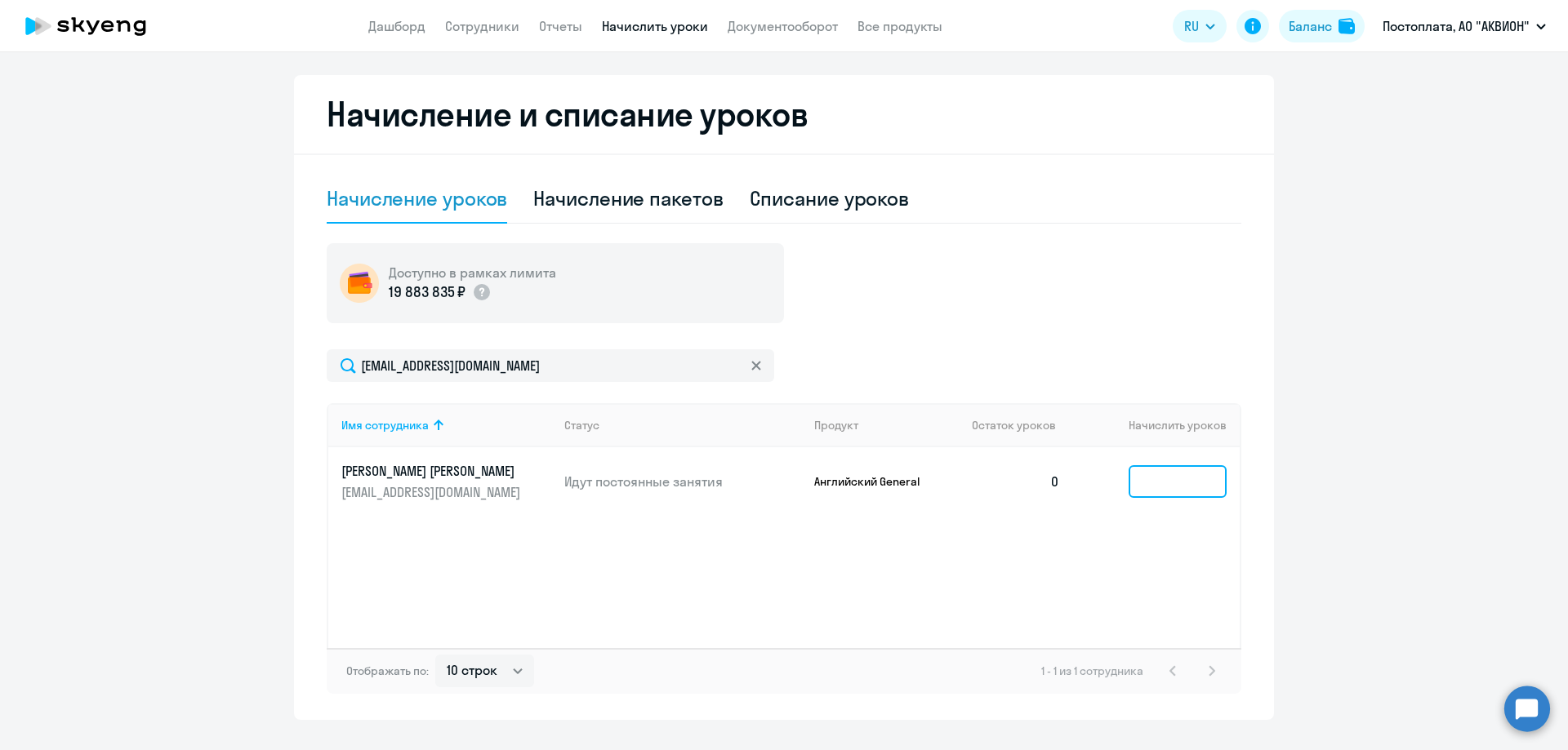
click at [1160, 478] on input at bounding box center [1177, 482] width 98 height 33
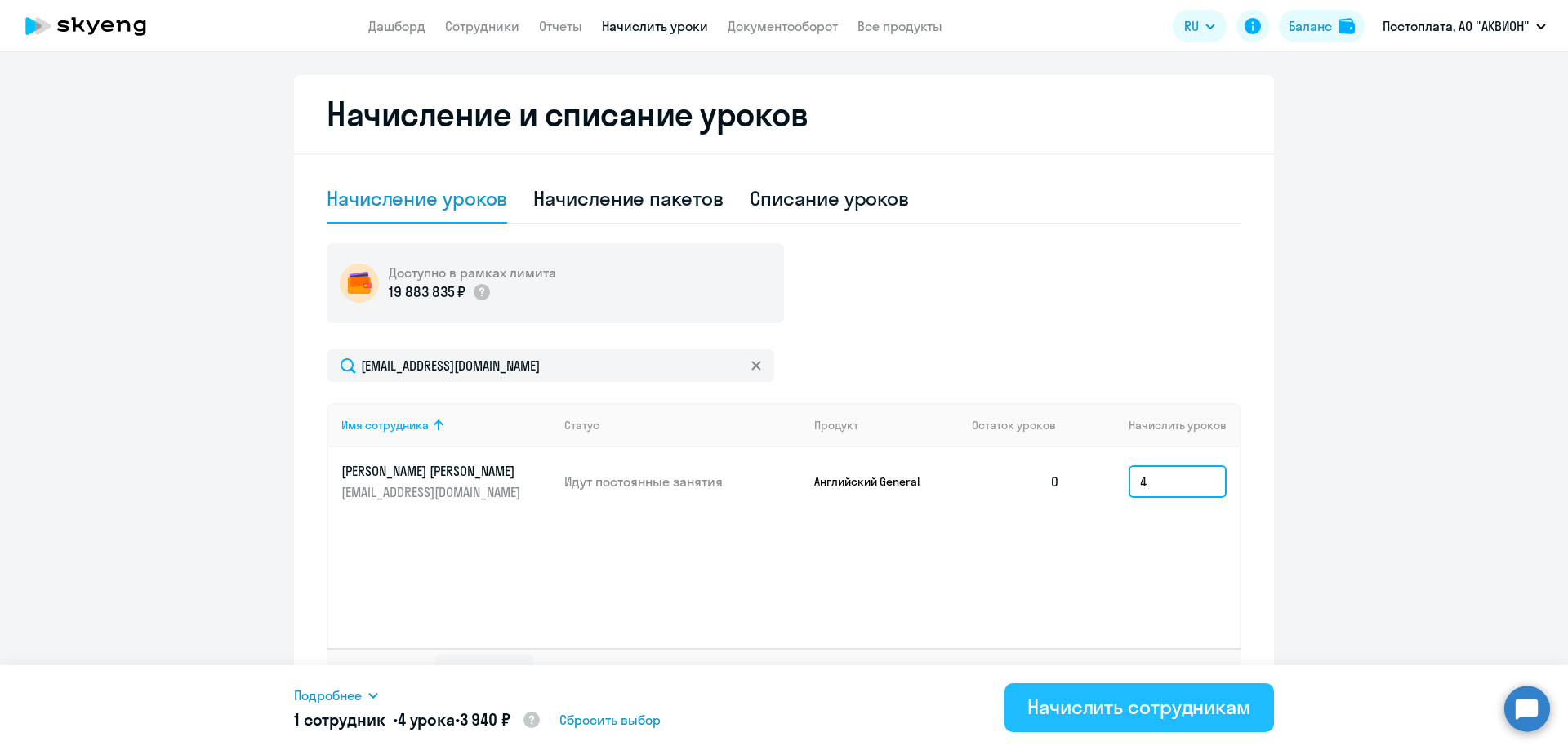
type input "4"
click at [1121, 715] on div "Начислить сотрудникам" at bounding box center [1139, 707] width 224 height 26
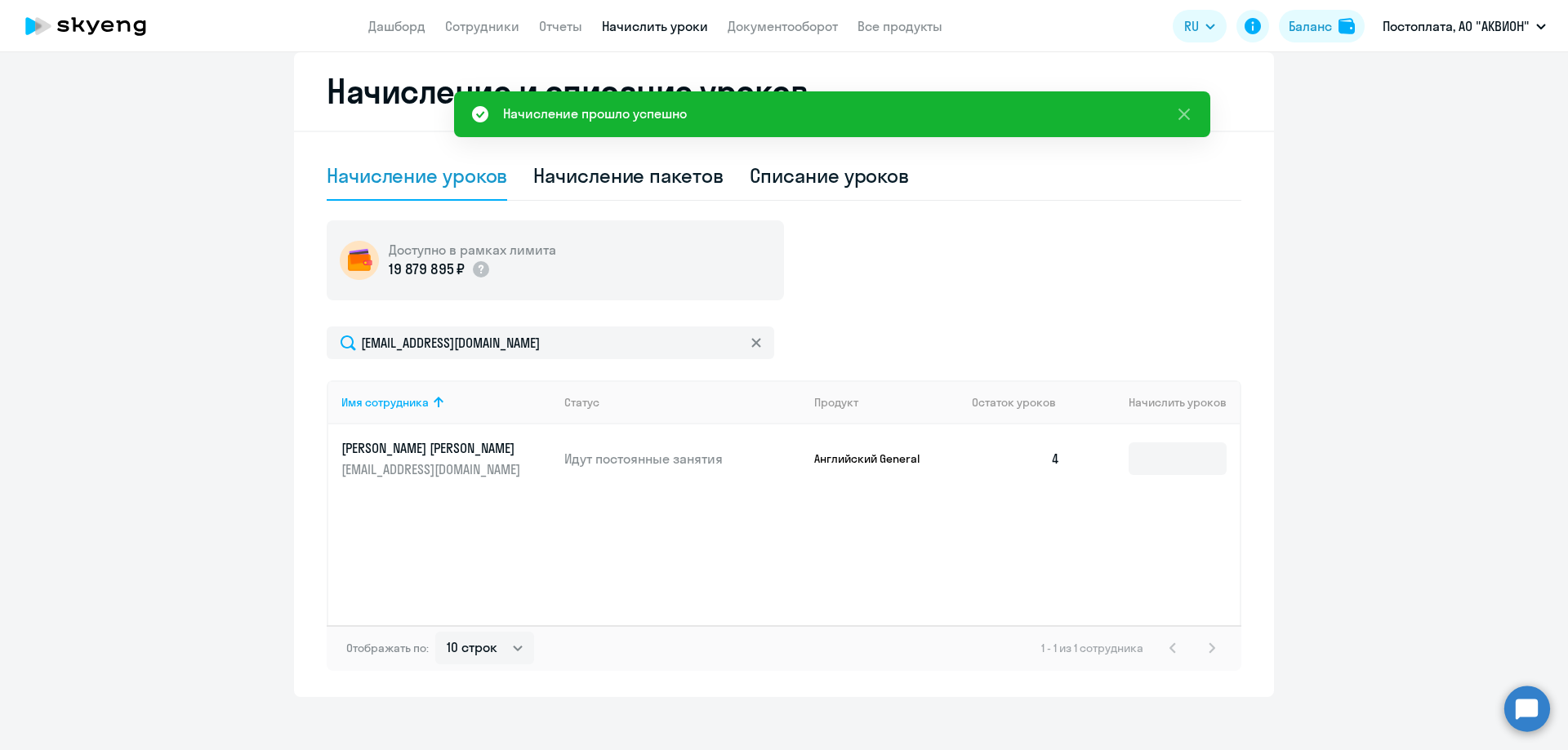
scroll to position [371, 0]
